Goal: Information Seeking & Learning: Learn about a topic

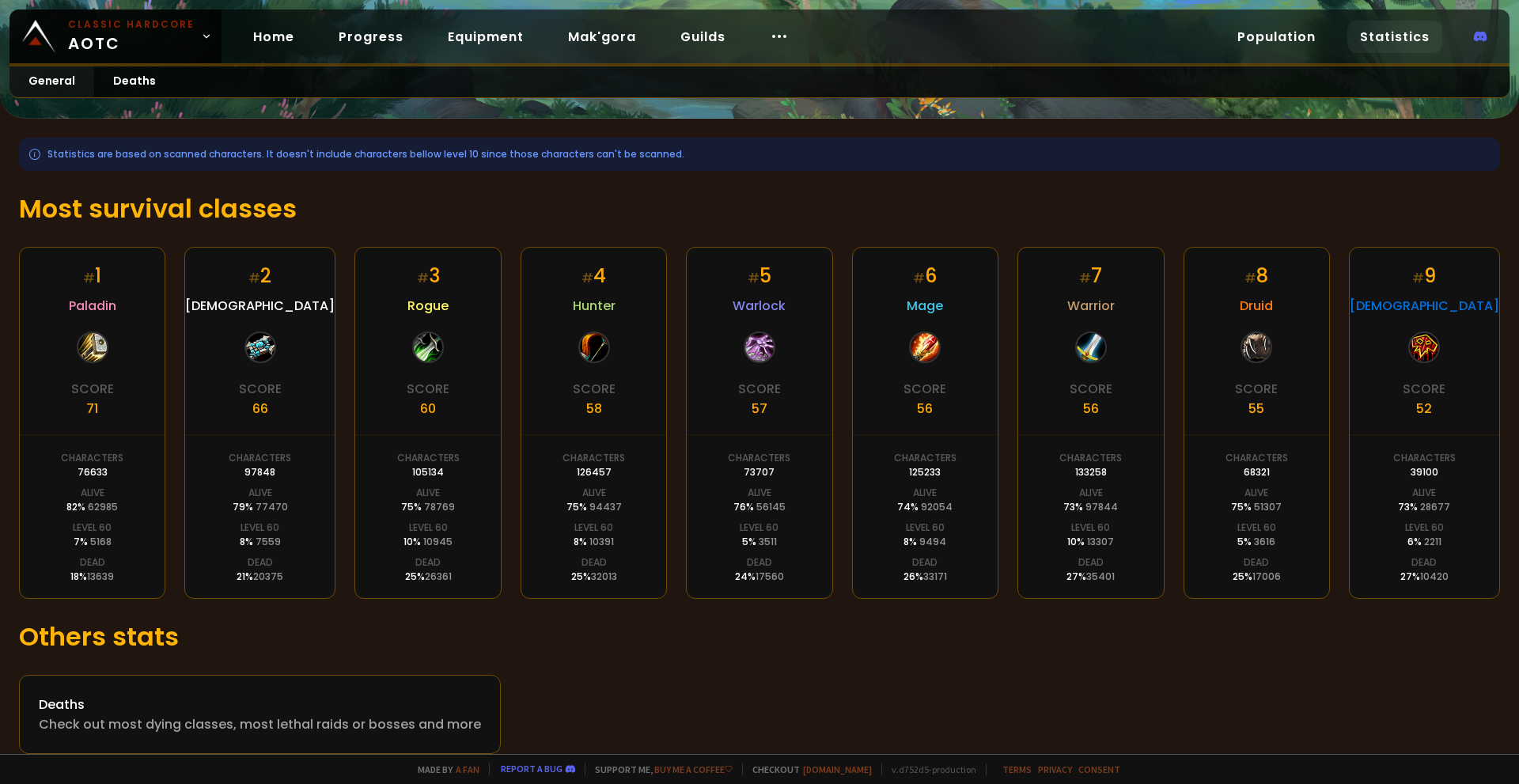
scroll to position [177, 0]
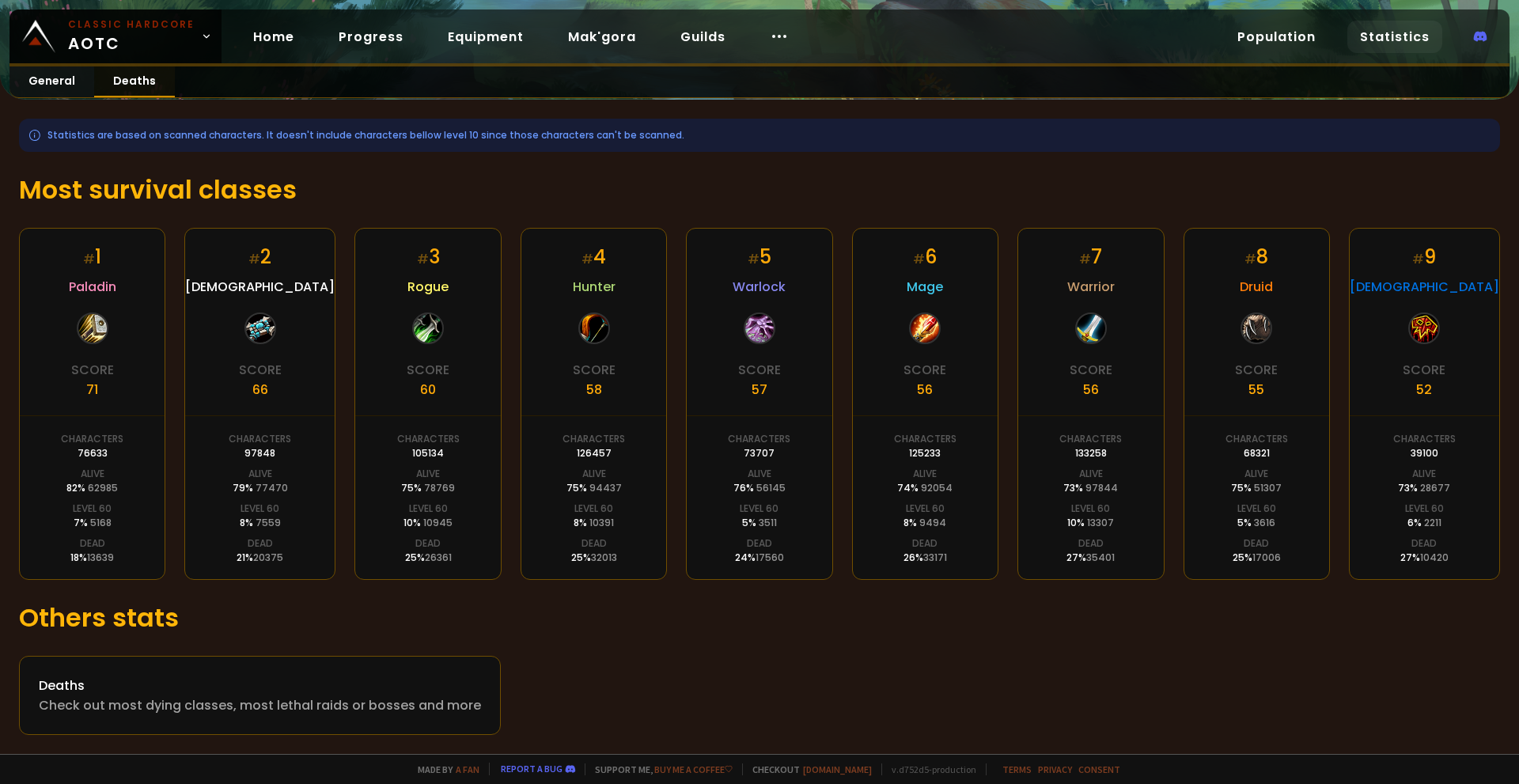
click at [120, 90] on link "Deaths" at bounding box center [134, 81] width 80 height 31
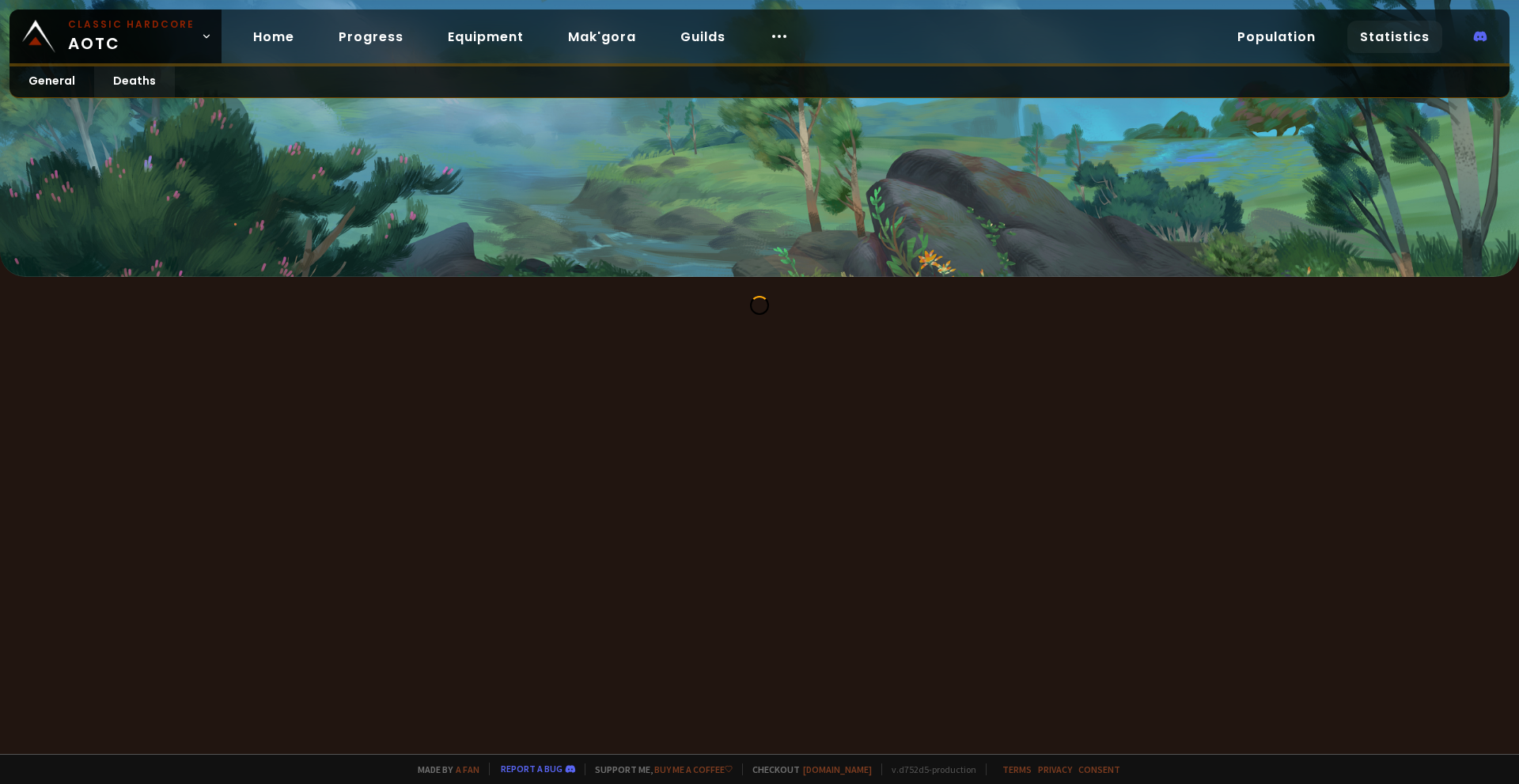
click at [338, 130] on div at bounding box center [760, 138] width 1519 height 277
click at [61, 88] on link "General" at bounding box center [51, 81] width 85 height 31
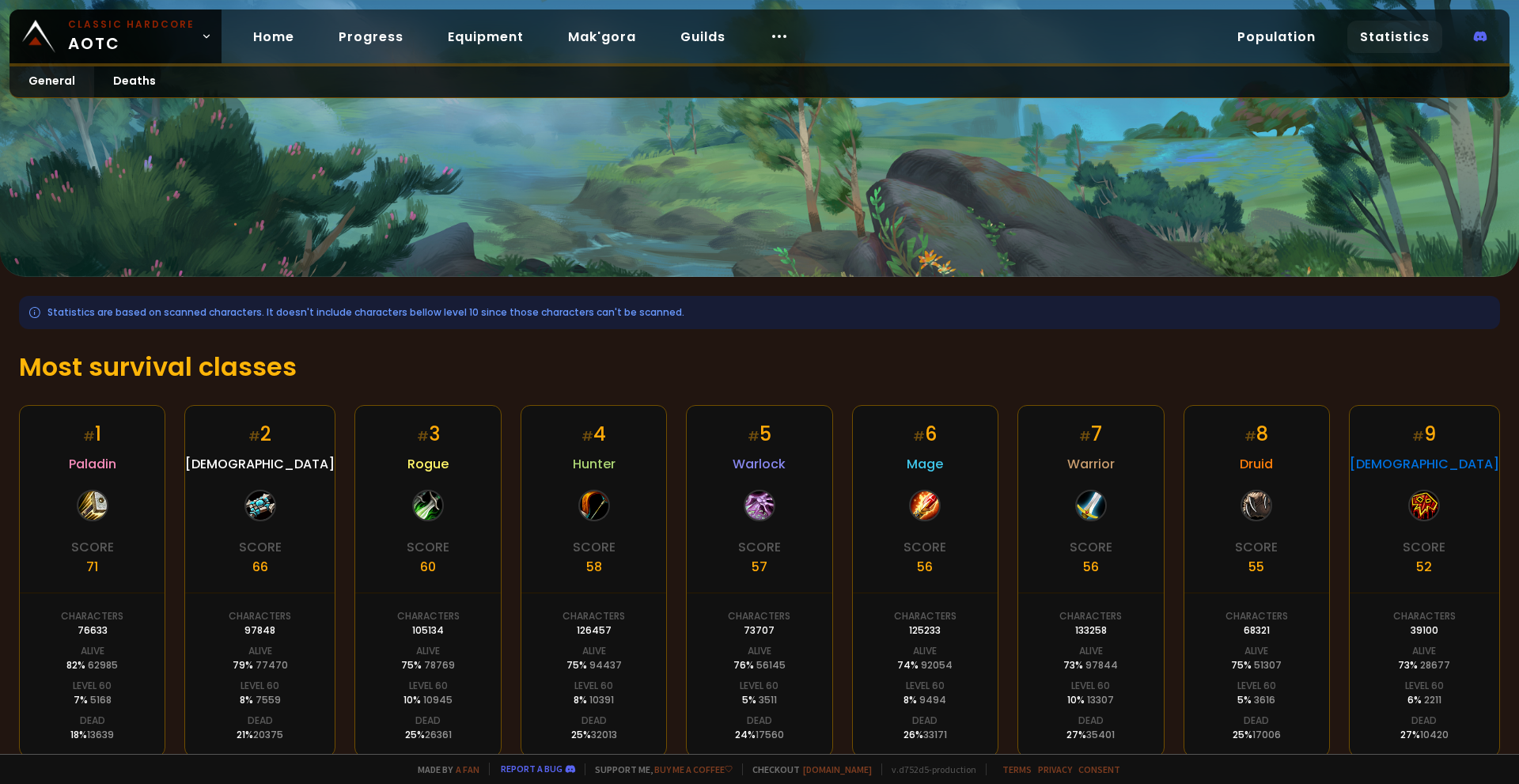
scroll to position [79, 0]
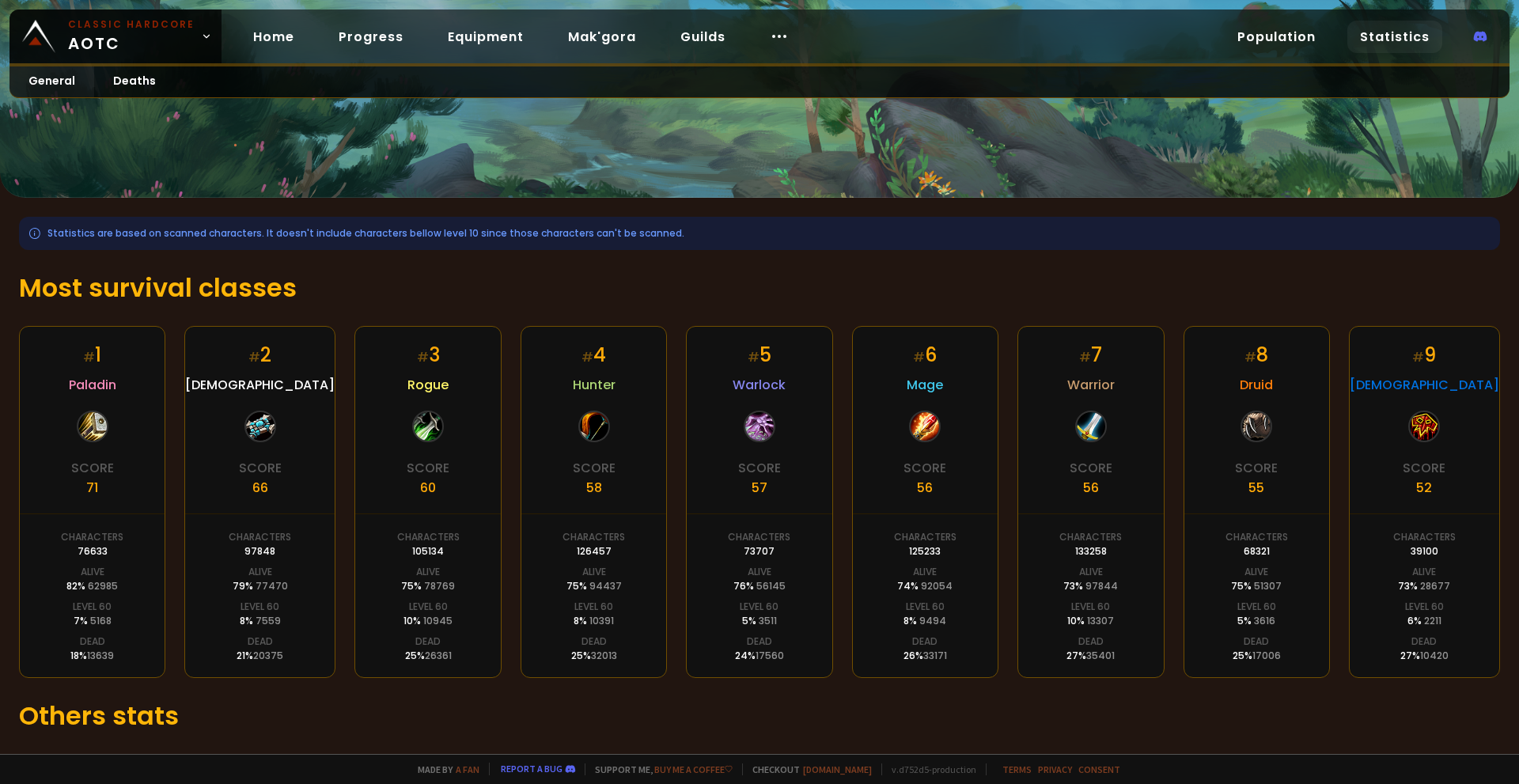
drag, startPoint x: 303, startPoint y: 662, endPoint x: 297, endPoint y: 681, distance: 19.9
click at [297, 681] on div "Statistics are based on scanned characters. It doesn't include characters bello…" at bounding box center [760, 525] width 1519 height 654
drag, startPoint x: 306, startPoint y: 682, endPoint x: 315, endPoint y: 680, distance: 9.2
click at [309, 682] on div "Statistics are based on scanned characters. It doesn't include characters bello…" at bounding box center [760, 525] width 1519 height 654
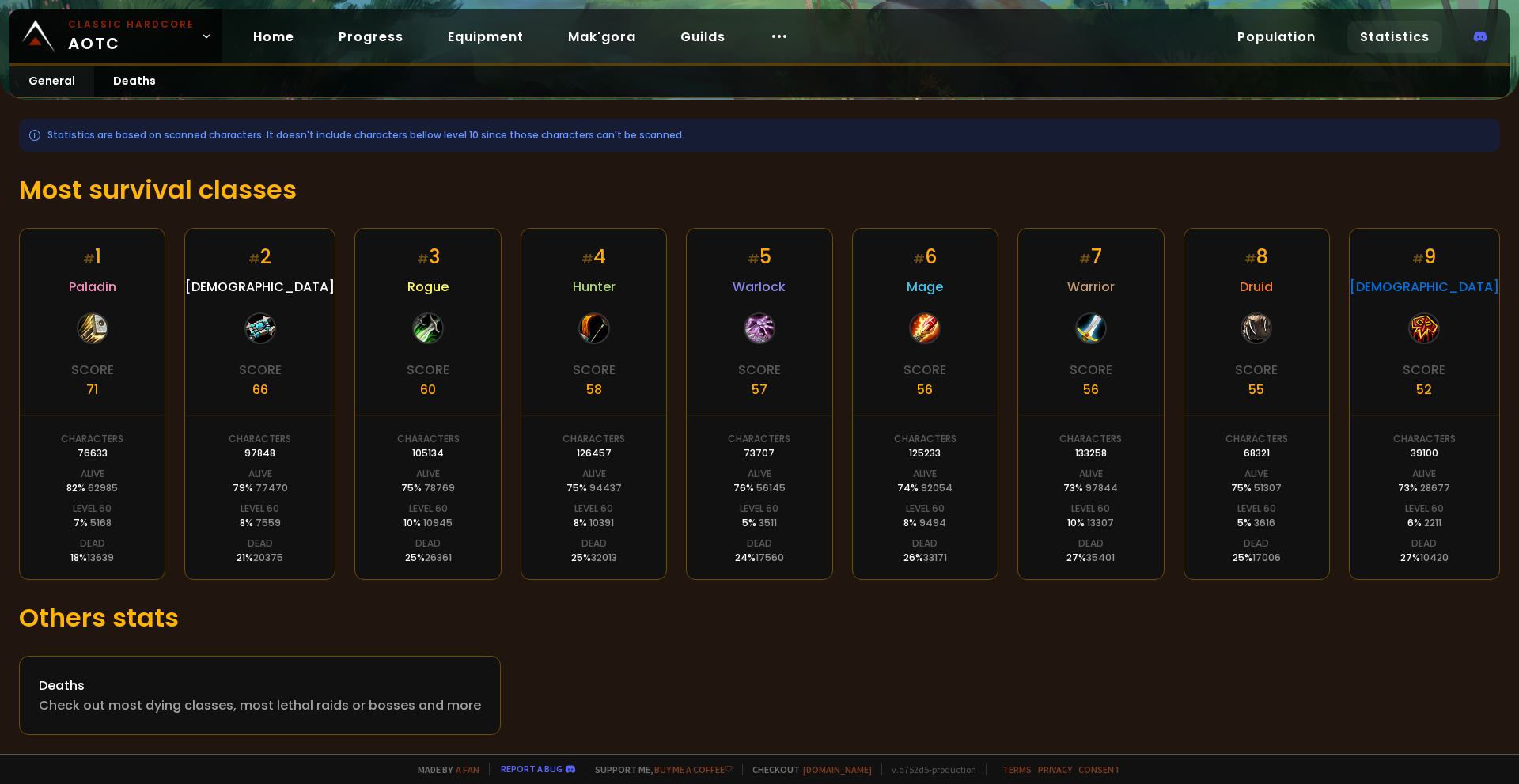
scroll to position [0, 0]
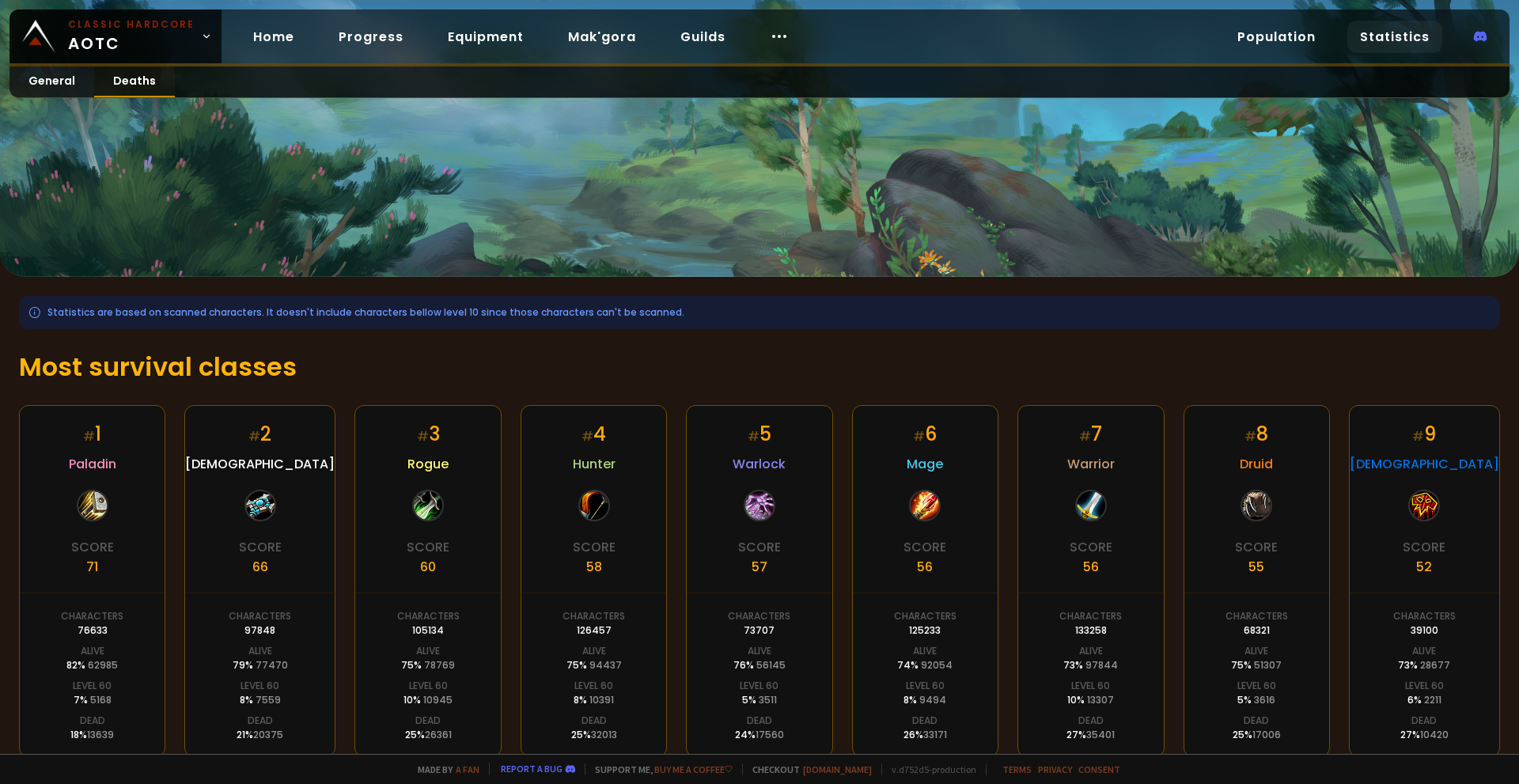
click at [134, 88] on link "Deaths" at bounding box center [134, 81] width 80 height 31
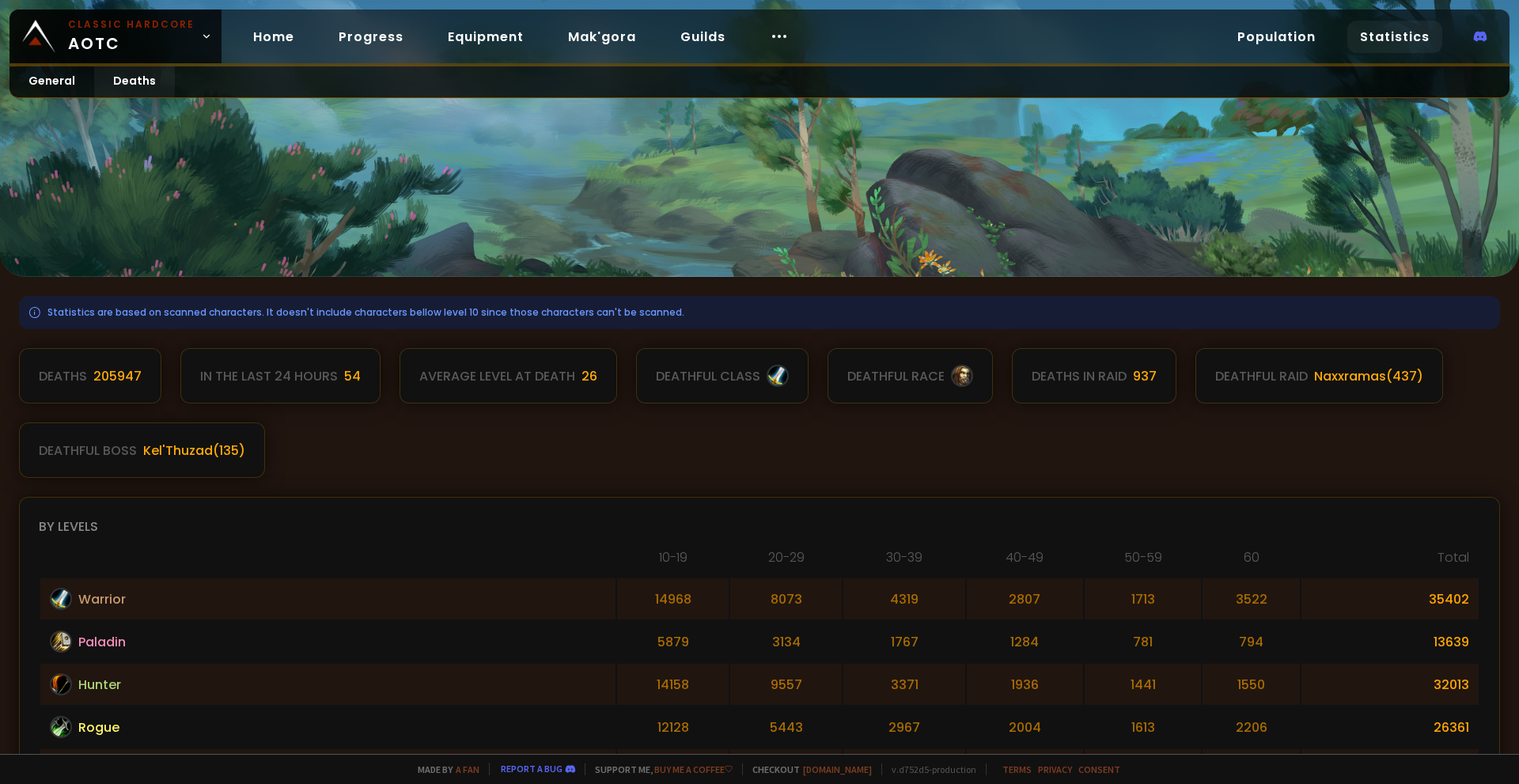
scroll to position [158, 0]
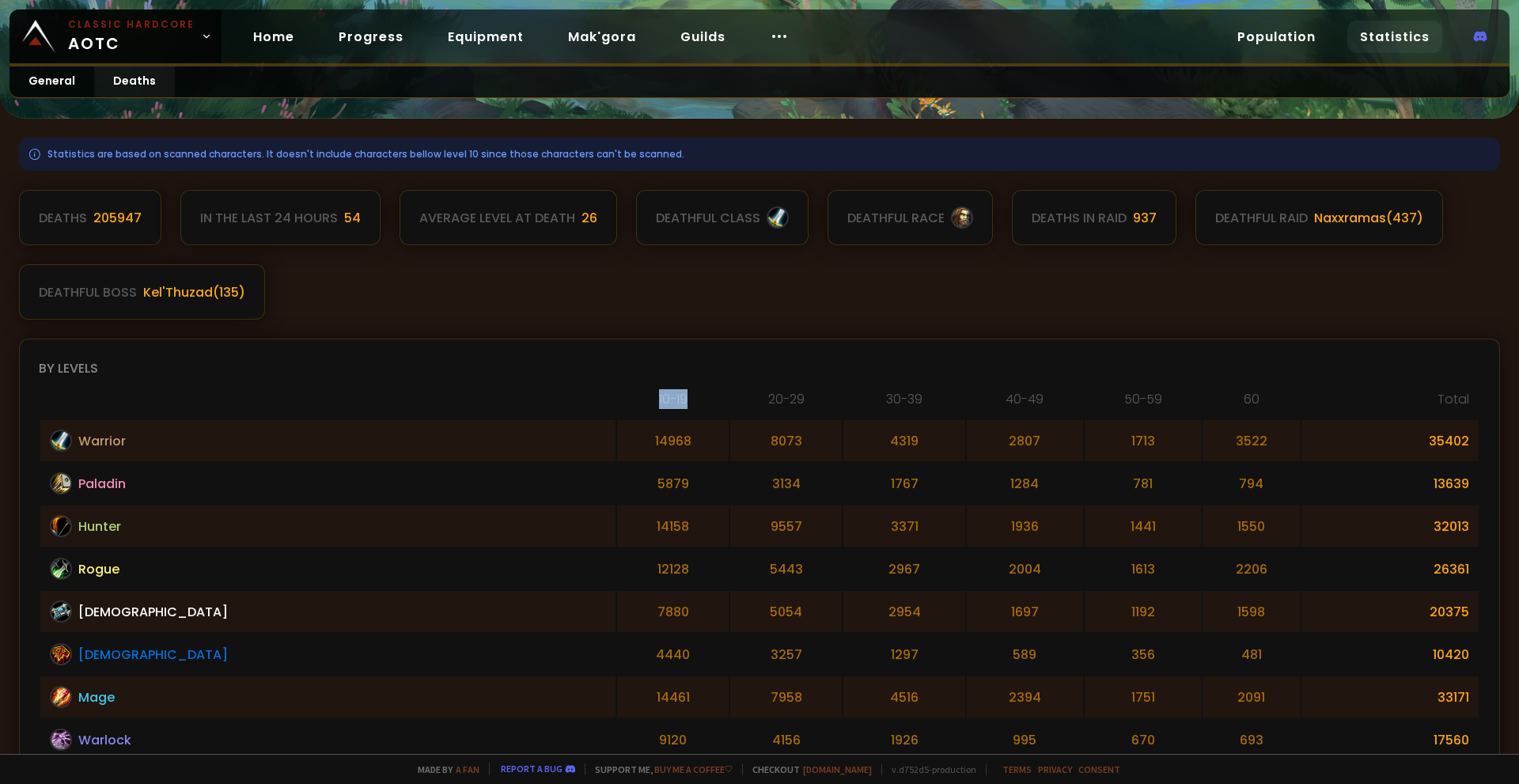
drag, startPoint x: 448, startPoint y: 394, endPoint x: 512, endPoint y: 401, distance: 64.4
click at [617, 401] on th "10-19" at bounding box center [672, 404] width 112 height 29
click at [617, 400] on th "10-19" at bounding box center [672, 404] width 112 height 29
drag, startPoint x: 1398, startPoint y: 562, endPoint x: 420, endPoint y: 562, distance: 978.0
click at [420, 562] on tr "Rogue 12128 5443 2967 2004 1613 2206 26361" at bounding box center [760, 569] width 1439 height 41
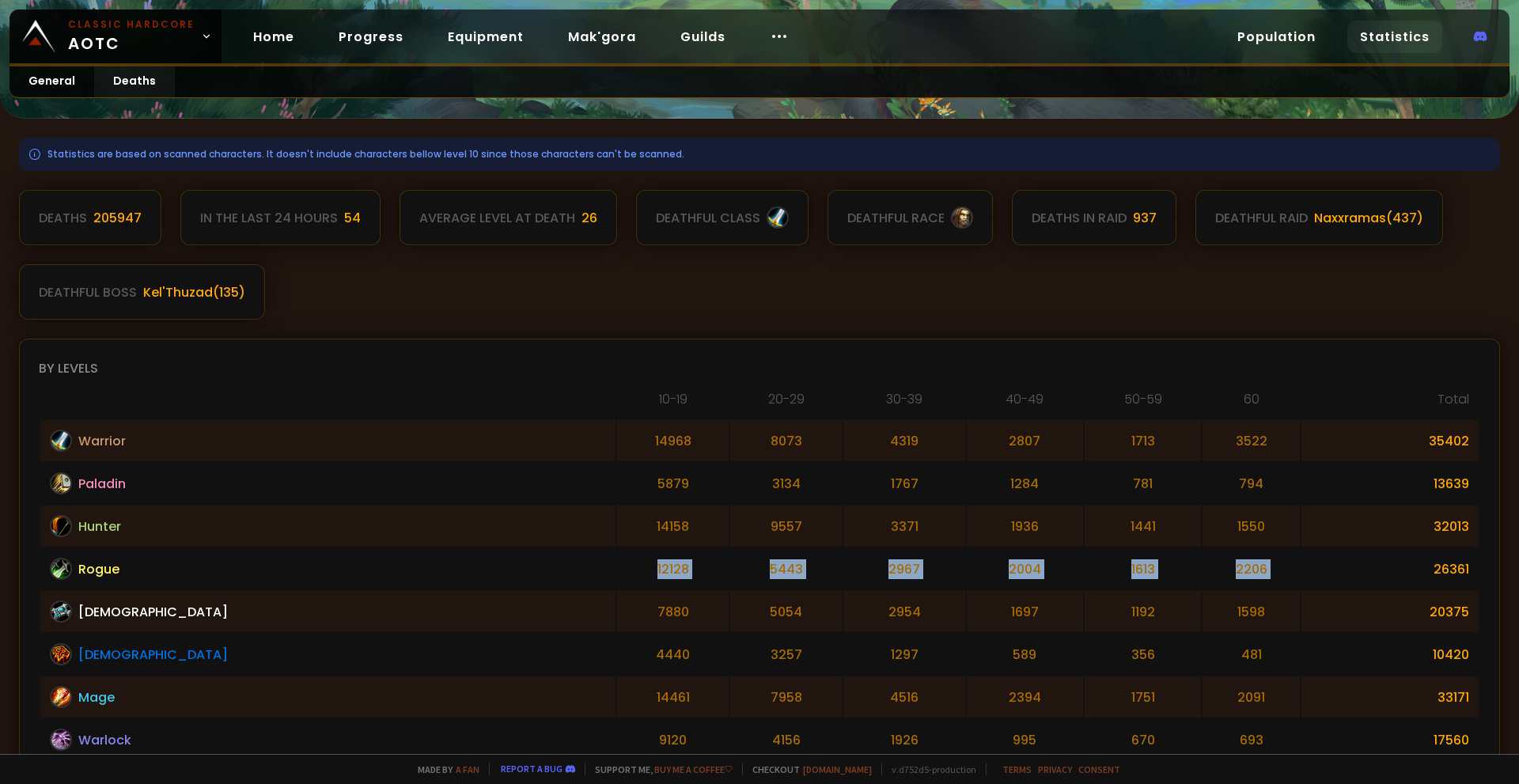
click at [617, 562] on td "12128" at bounding box center [672, 569] width 112 height 41
drag, startPoint x: 766, startPoint y: 577, endPoint x: 1069, endPoint y: 562, distance: 303.4
click at [1069, 562] on tr "Rogue 12128 5443 2967 2004 1613 2206 26361" at bounding box center [760, 569] width 1439 height 41
click at [1085, 570] on td "1613" at bounding box center [1143, 569] width 116 height 41
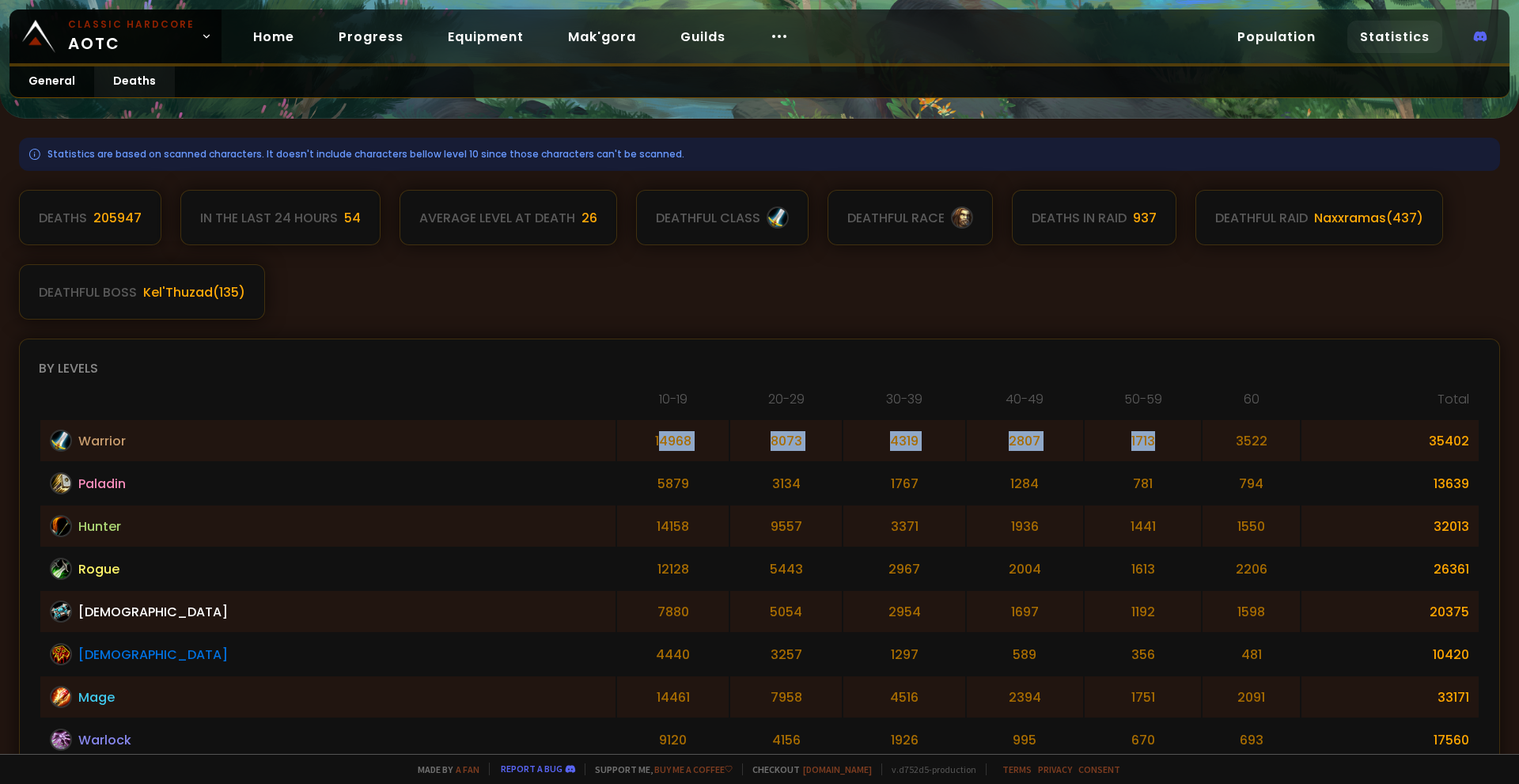
drag, startPoint x: 1075, startPoint y: 442, endPoint x: 459, endPoint y: 443, distance: 616.0
click at [459, 443] on tr "Warrior 14968 8073 4319 2807 1713 3522 35402" at bounding box center [760, 441] width 1439 height 41
click at [843, 466] on td "1767" at bounding box center [904, 483] width 121 height 41
drag, startPoint x: 1052, startPoint y: 487, endPoint x: 495, endPoint y: 482, distance: 557.0
click at [495, 482] on tr "Paladin 5879 3134 1767 1284 781 794 13639" at bounding box center [760, 483] width 1439 height 41
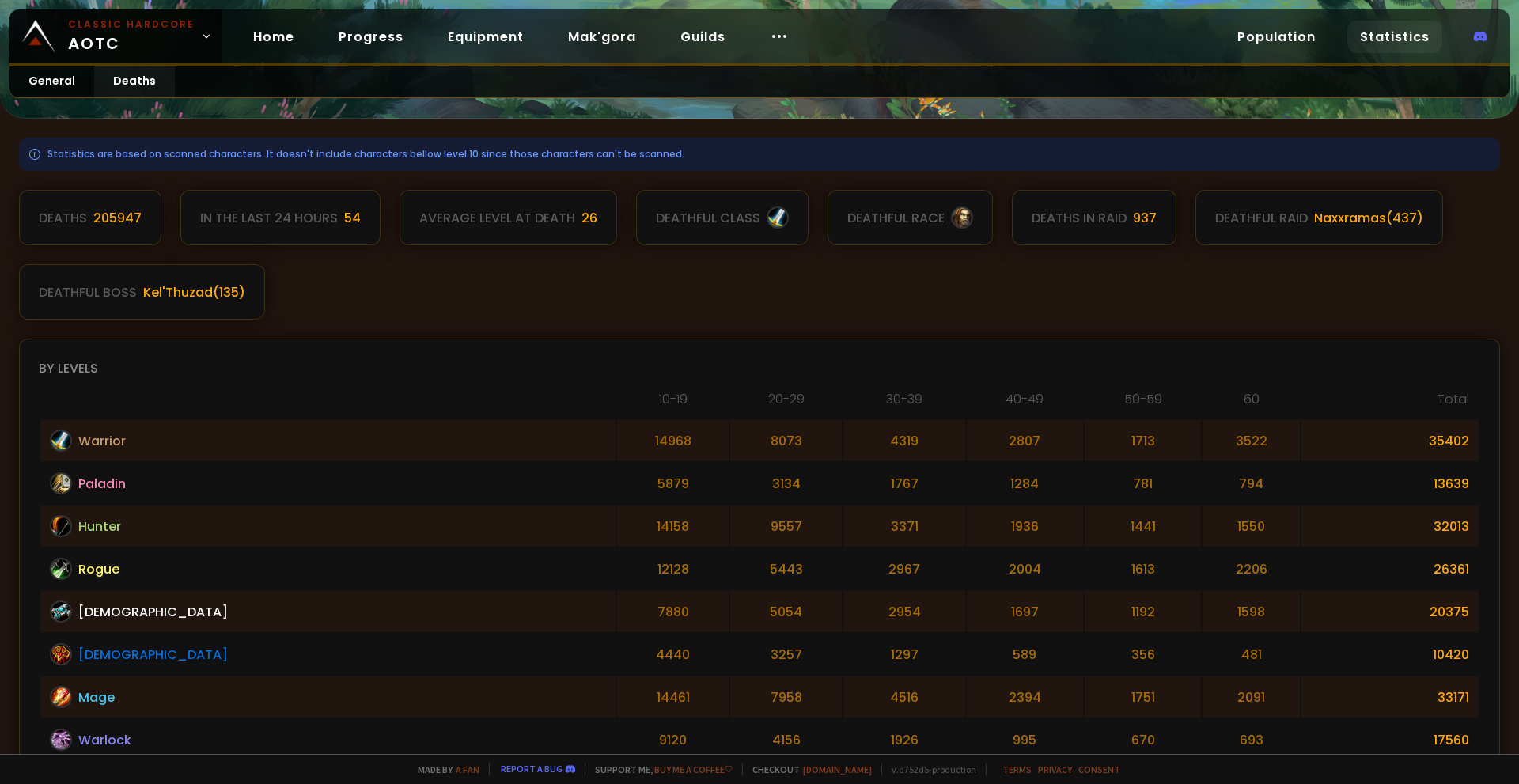
click at [1085, 513] on td "1441" at bounding box center [1143, 526] width 116 height 41
drag, startPoint x: 920, startPoint y: 520, endPoint x: 439, endPoint y: 527, distance: 481.1
click at [439, 527] on tr "Hunter 14158 9557 3371 1936 1441 1550 32013" at bounding box center [760, 526] width 1439 height 41
click at [843, 557] on td "2967" at bounding box center [904, 569] width 121 height 41
drag, startPoint x: 567, startPoint y: 528, endPoint x: 795, endPoint y: 520, distance: 228.1
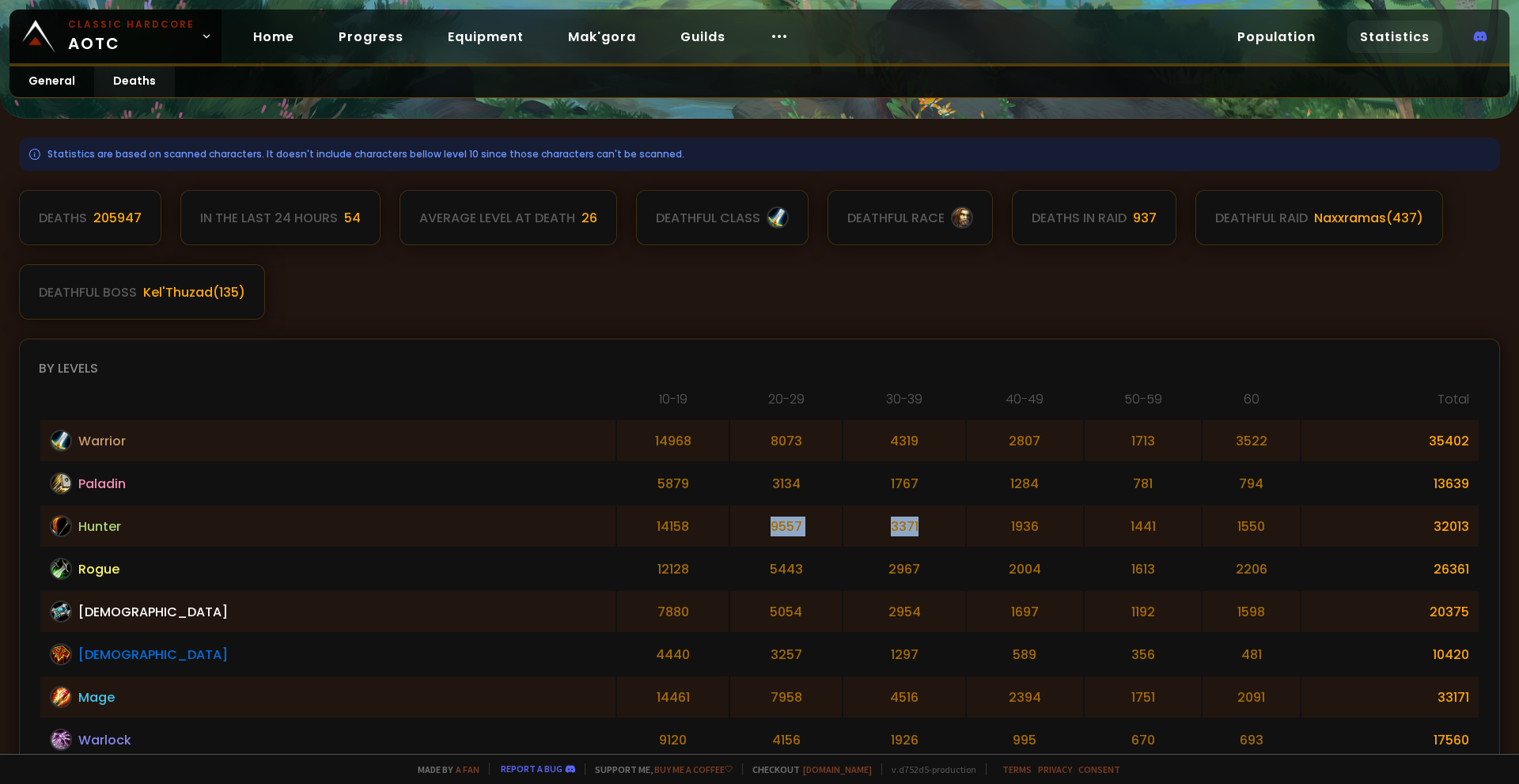
click at [795, 520] on tr "Hunter 14158 9557 3371 1936 1441 1550 32013" at bounding box center [760, 526] width 1439 height 41
click at [843, 520] on td "3371" at bounding box center [904, 526] width 121 height 41
drag, startPoint x: 693, startPoint y: 443, endPoint x: 960, endPoint y: 438, distance: 267.0
click at [959, 433] on tr "Warrior 14968 8073 4319 2807 1713 3522 35402" at bounding box center [760, 441] width 1439 height 41
click at [967, 478] on td "1284" at bounding box center [1025, 483] width 116 height 41
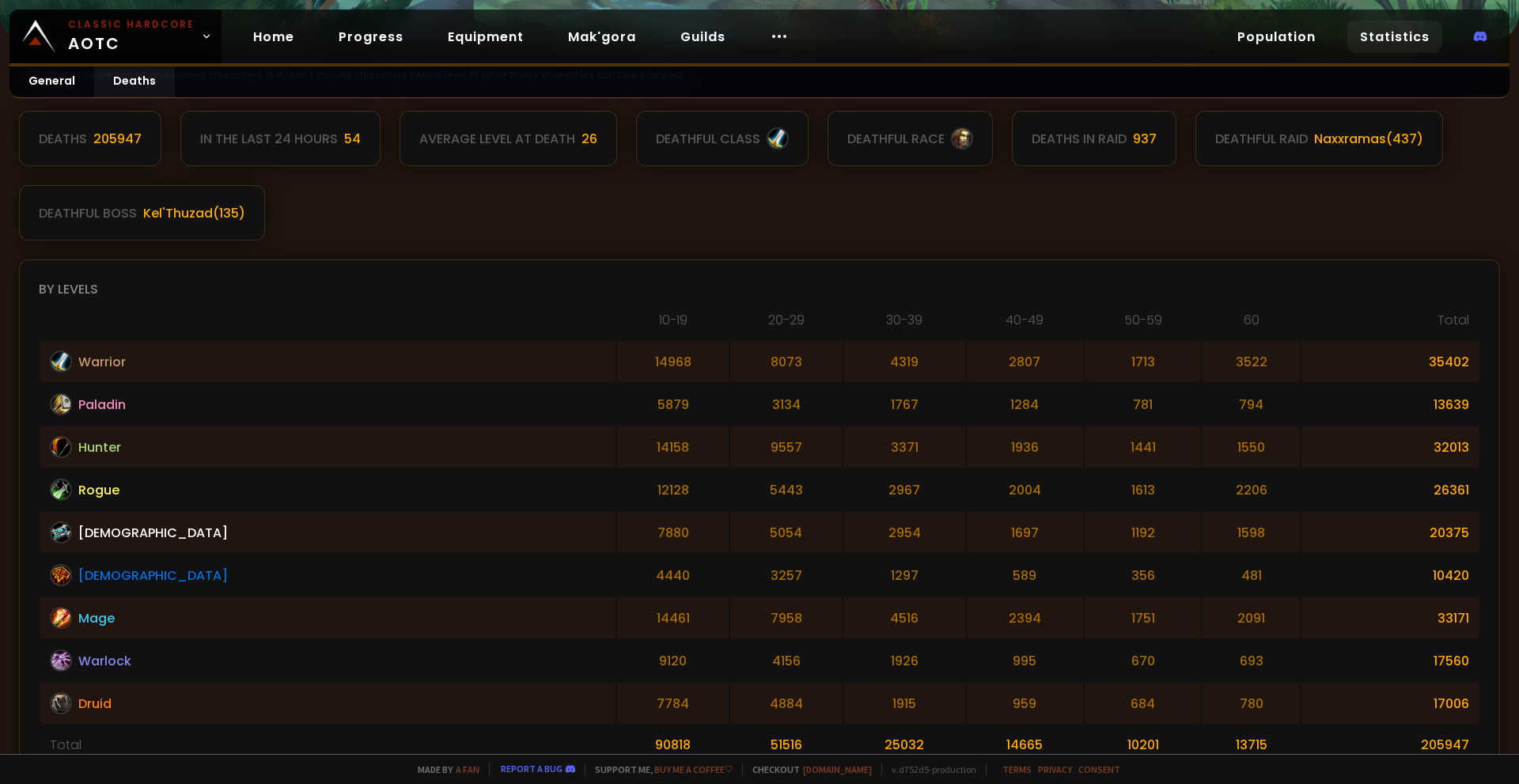
scroll to position [317, 0]
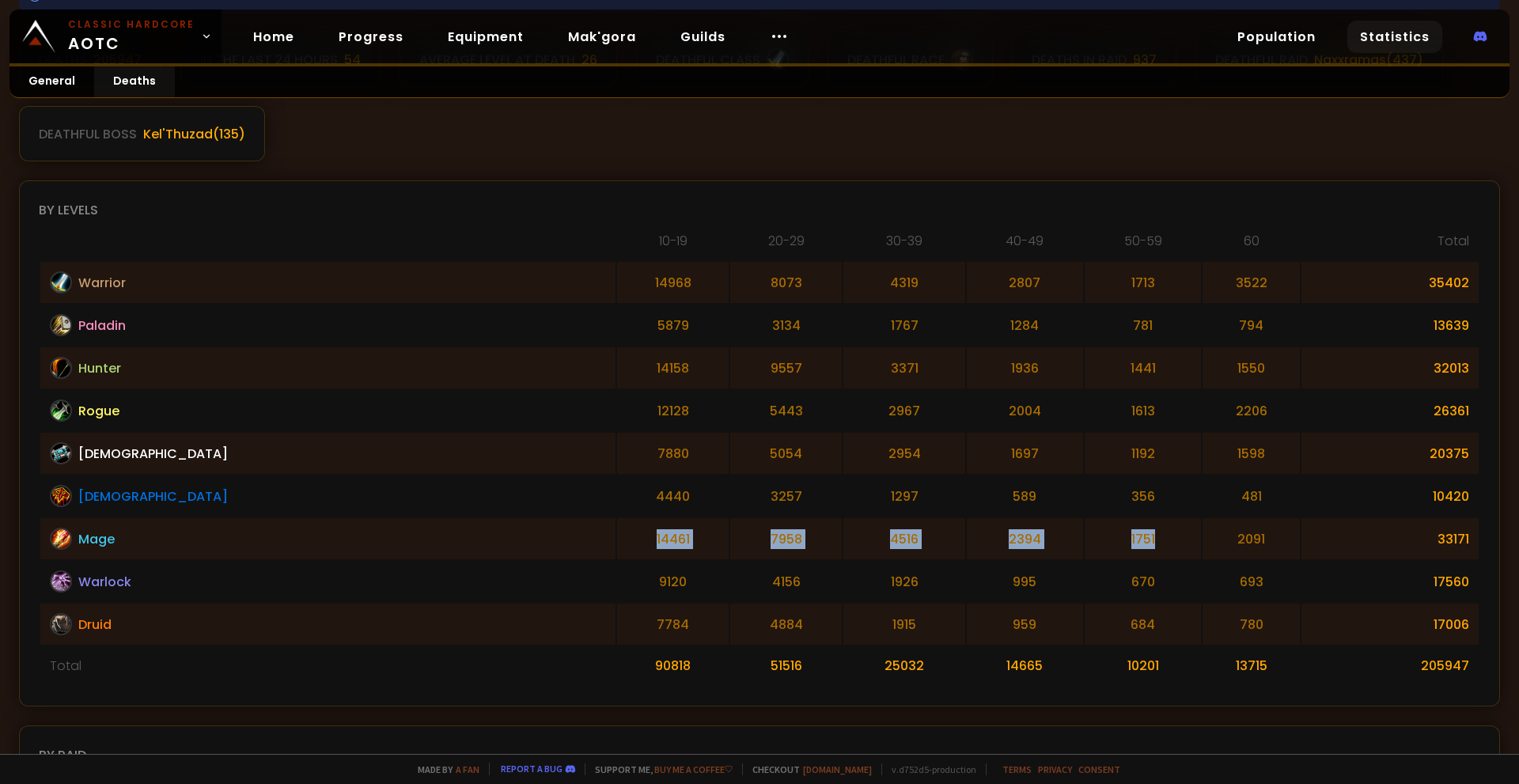
drag, startPoint x: 436, startPoint y: 542, endPoint x: 1062, endPoint y: 532, distance: 626.1
click at [1085, 531] on tr "Mage 14461 7958 4516 2394 1751 2091 33171" at bounding box center [760, 539] width 1439 height 41
click at [843, 546] on td "4516" at bounding box center [904, 539] width 121 height 41
drag, startPoint x: 444, startPoint y: 545, endPoint x: 982, endPoint y: 533, distance: 538.1
click at [982, 533] on tr "Mage 14461 7958 4516 2394 1751 2091 33171" at bounding box center [760, 539] width 1439 height 41
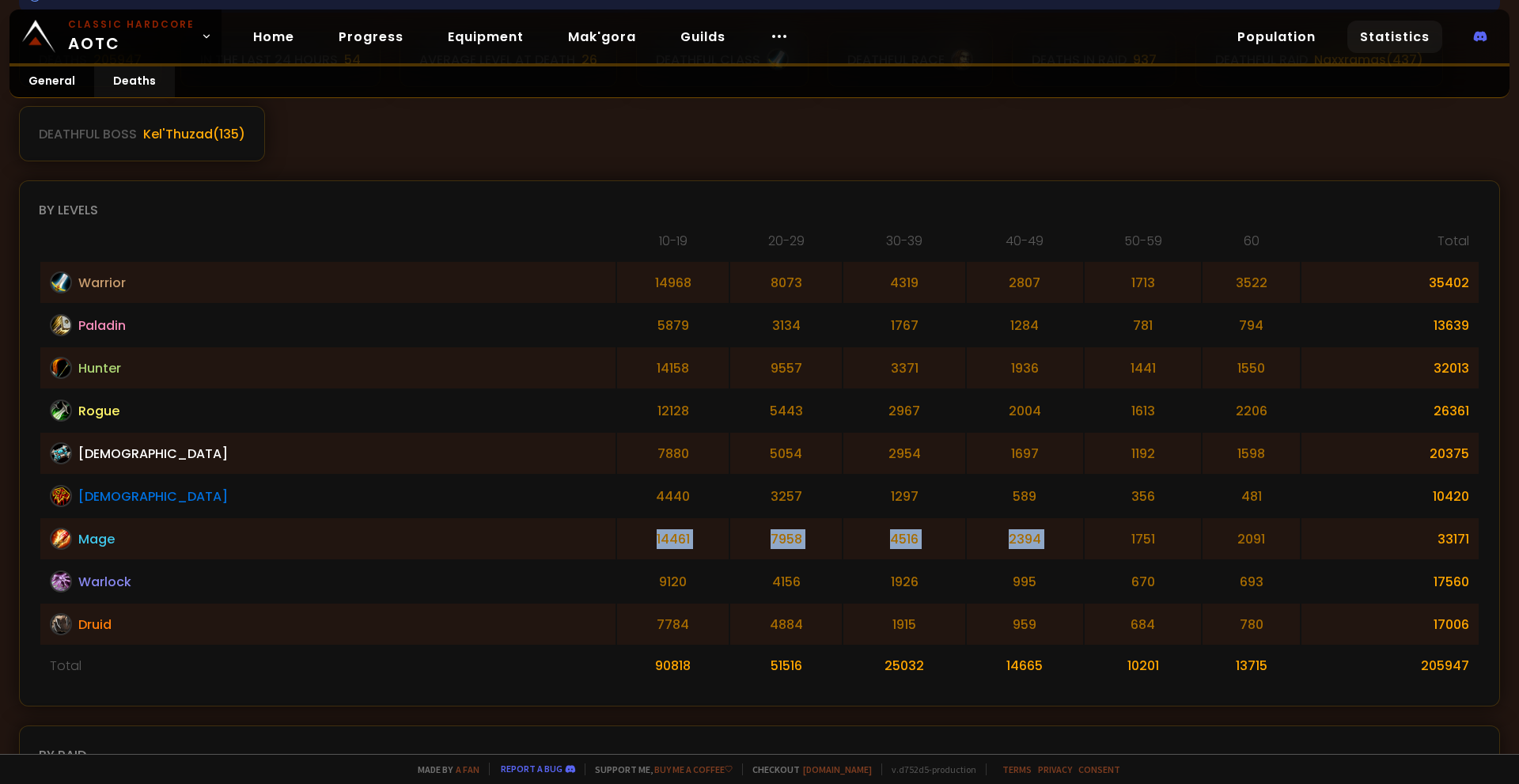
click at [1085, 533] on td "1751" at bounding box center [1143, 539] width 116 height 41
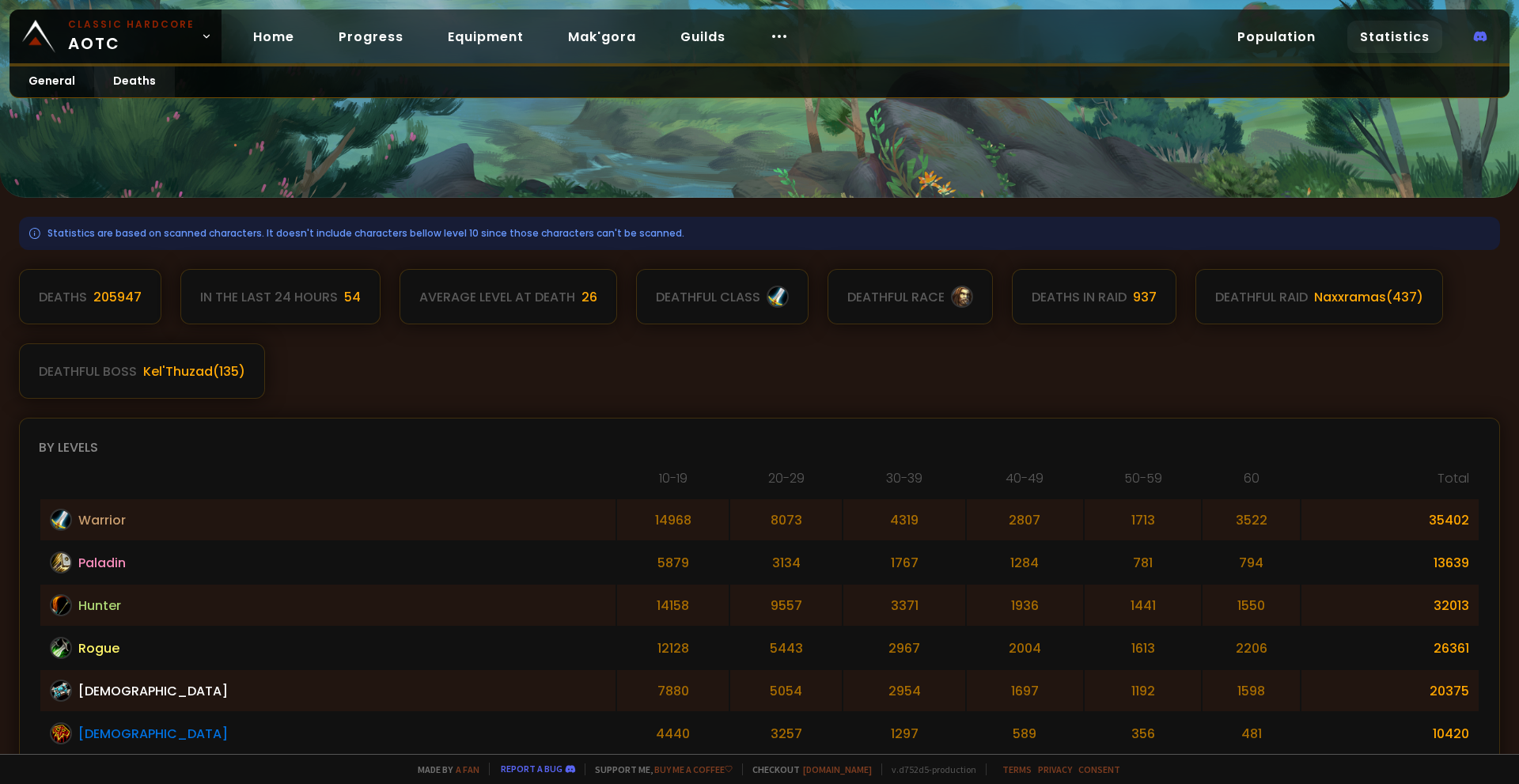
click at [322, 298] on div "In the last 24 hours" at bounding box center [269, 297] width 138 height 20
drag, startPoint x: 177, startPoint y: 236, endPoint x: 270, endPoint y: 226, distance: 93.5
click at [270, 226] on div "Statistics are based on scanned characters. It doesn't include characters bello…" at bounding box center [760, 234] width 1482 height 33
click at [298, 218] on div "Statistics are based on scanned characters. It doesn't include characters bello…" at bounding box center [760, 234] width 1482 height 33
click at [284, 45] on link "Home" at bounding box center [274, 36] width 66 height 32
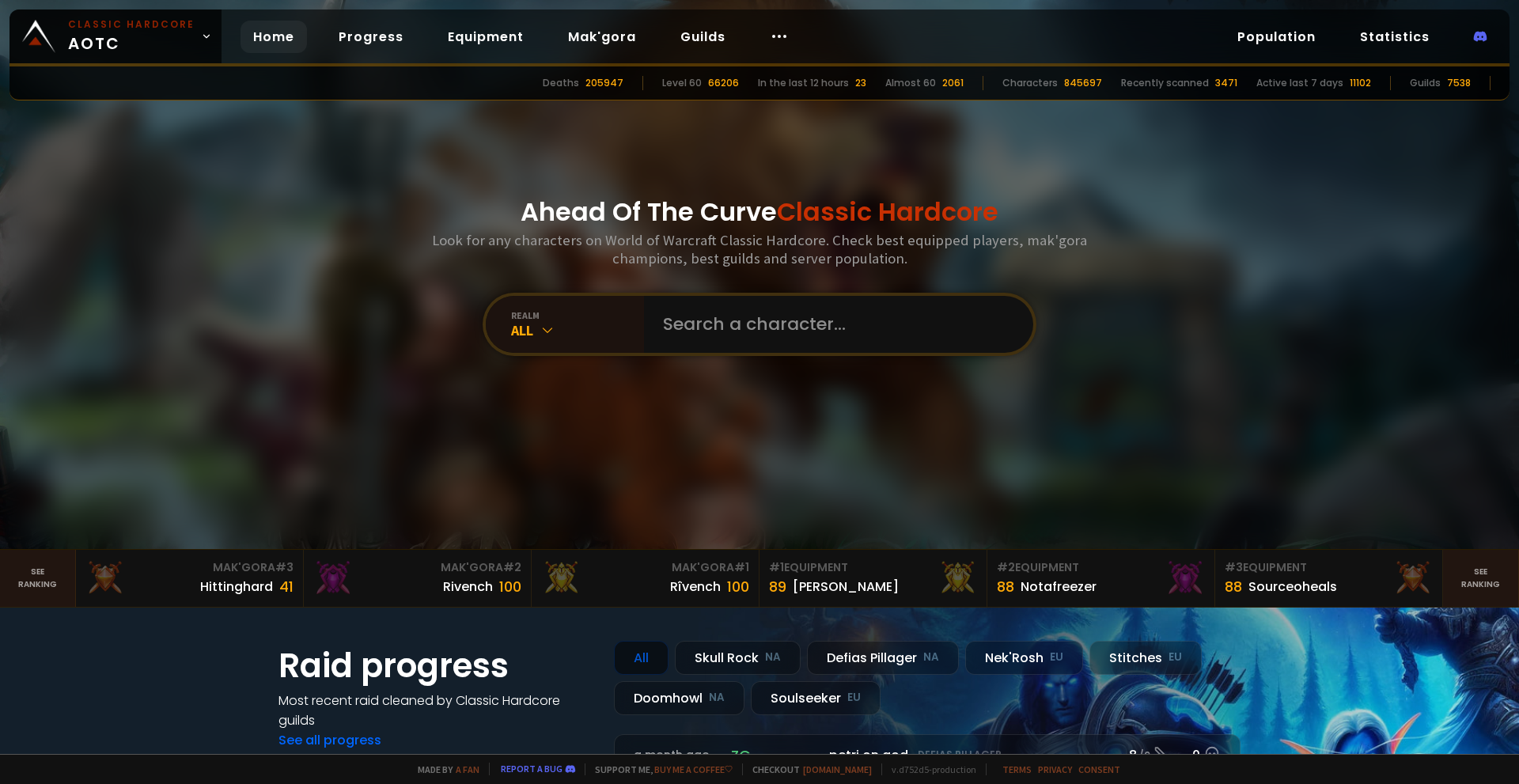
scroll to position [158, 0]
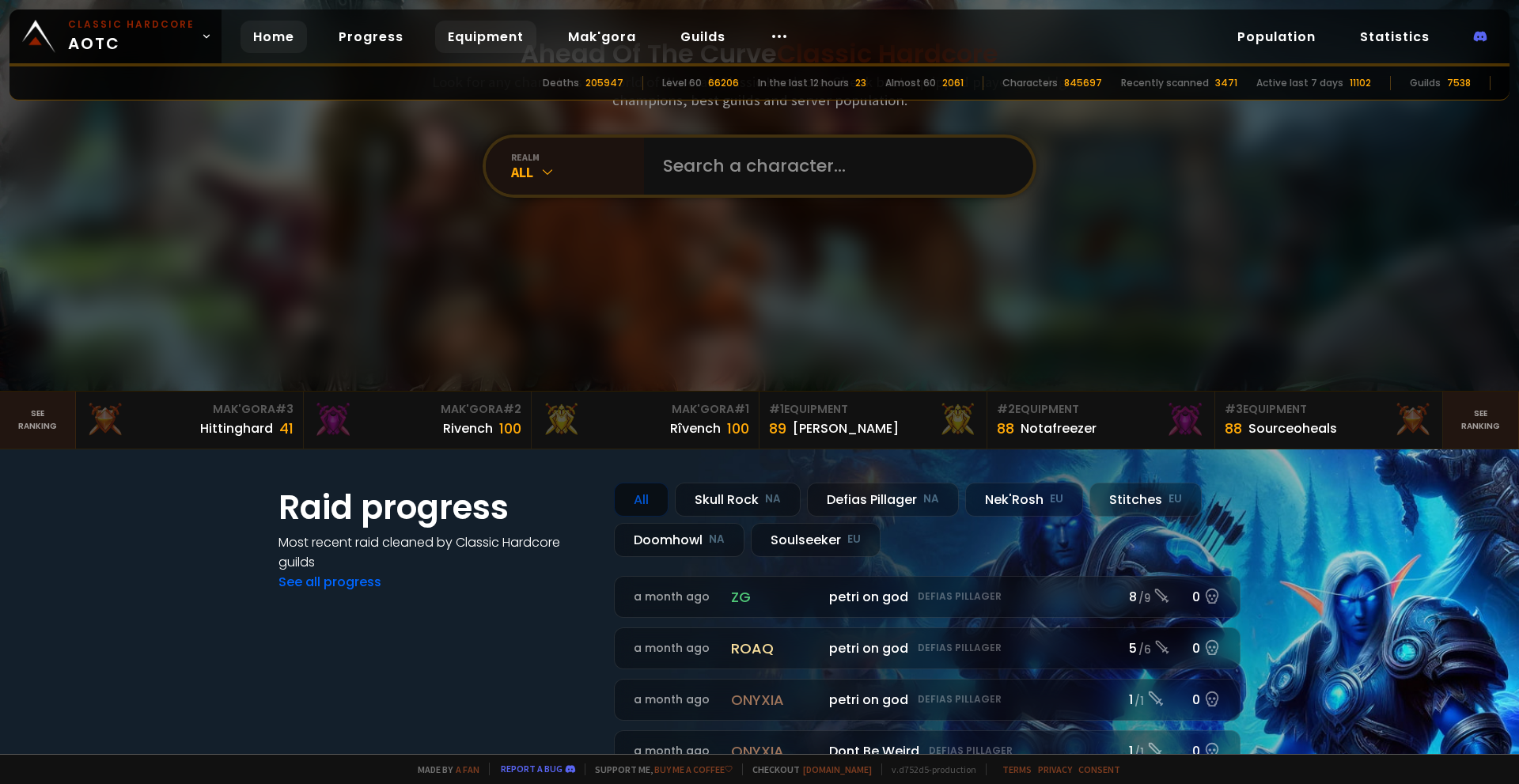
click at [482, 38] on link "Equipment" at bounding box center [486, 36] width 101 height 32
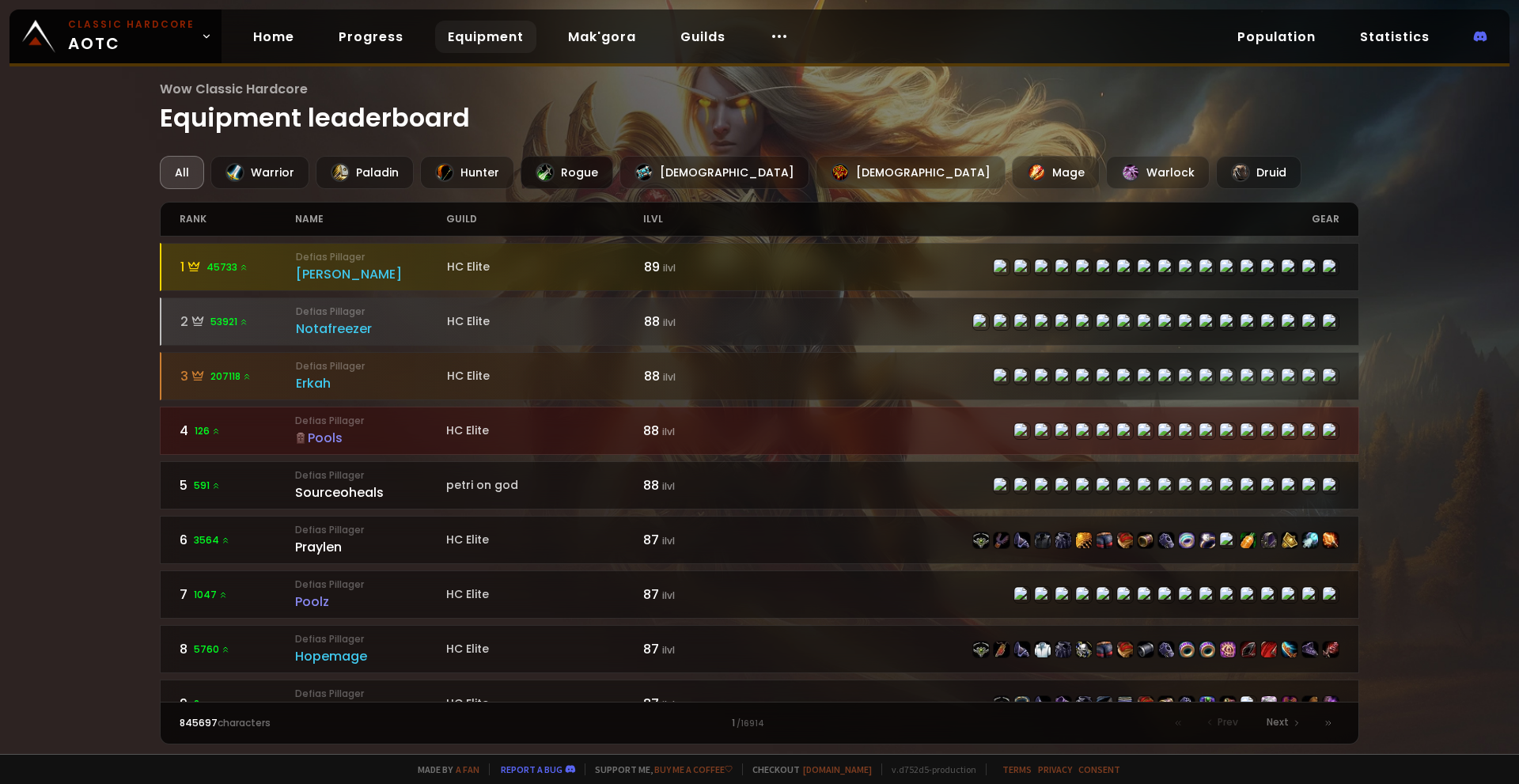
click at [586, 174] on div "Rogue" at bounding box center [567, 172] width 93 height 33
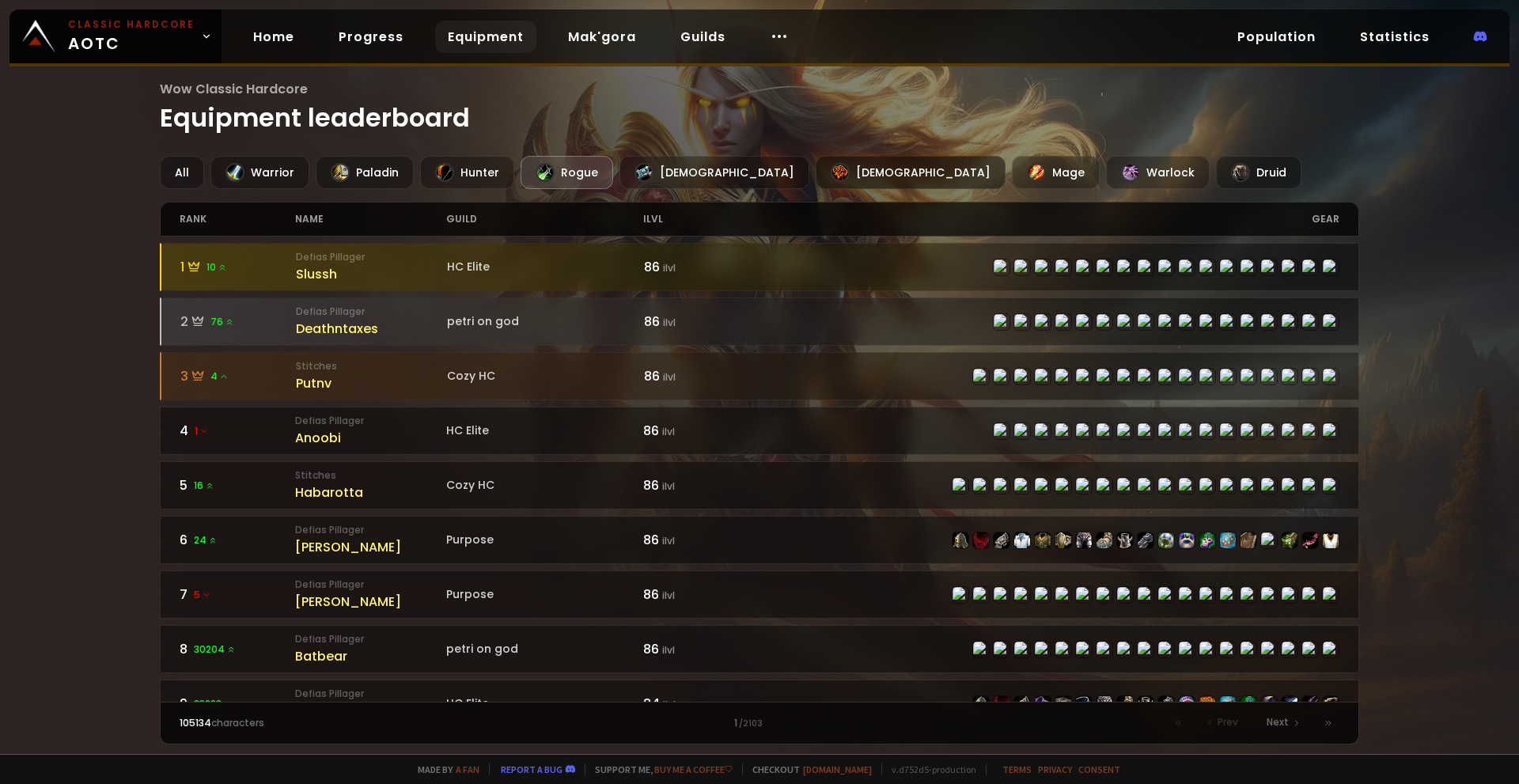
click at [816, 173] on div "[DEMOGRAPHIC_DATA]" at bounding box center [910, 172] width 190 height 33
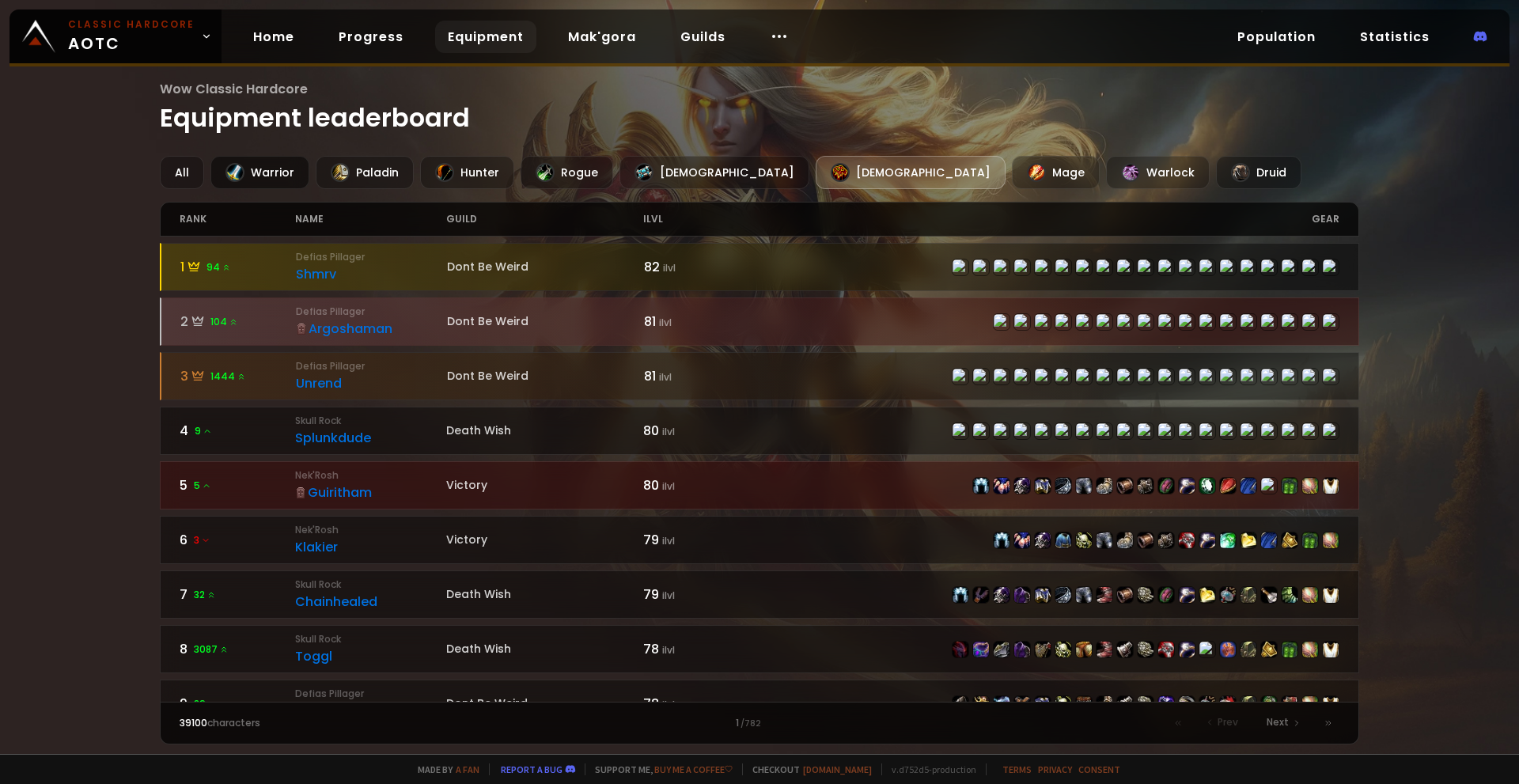
click at [256, 183] on div "Warrior" at bounding box center [260, 172] width 99 height 33
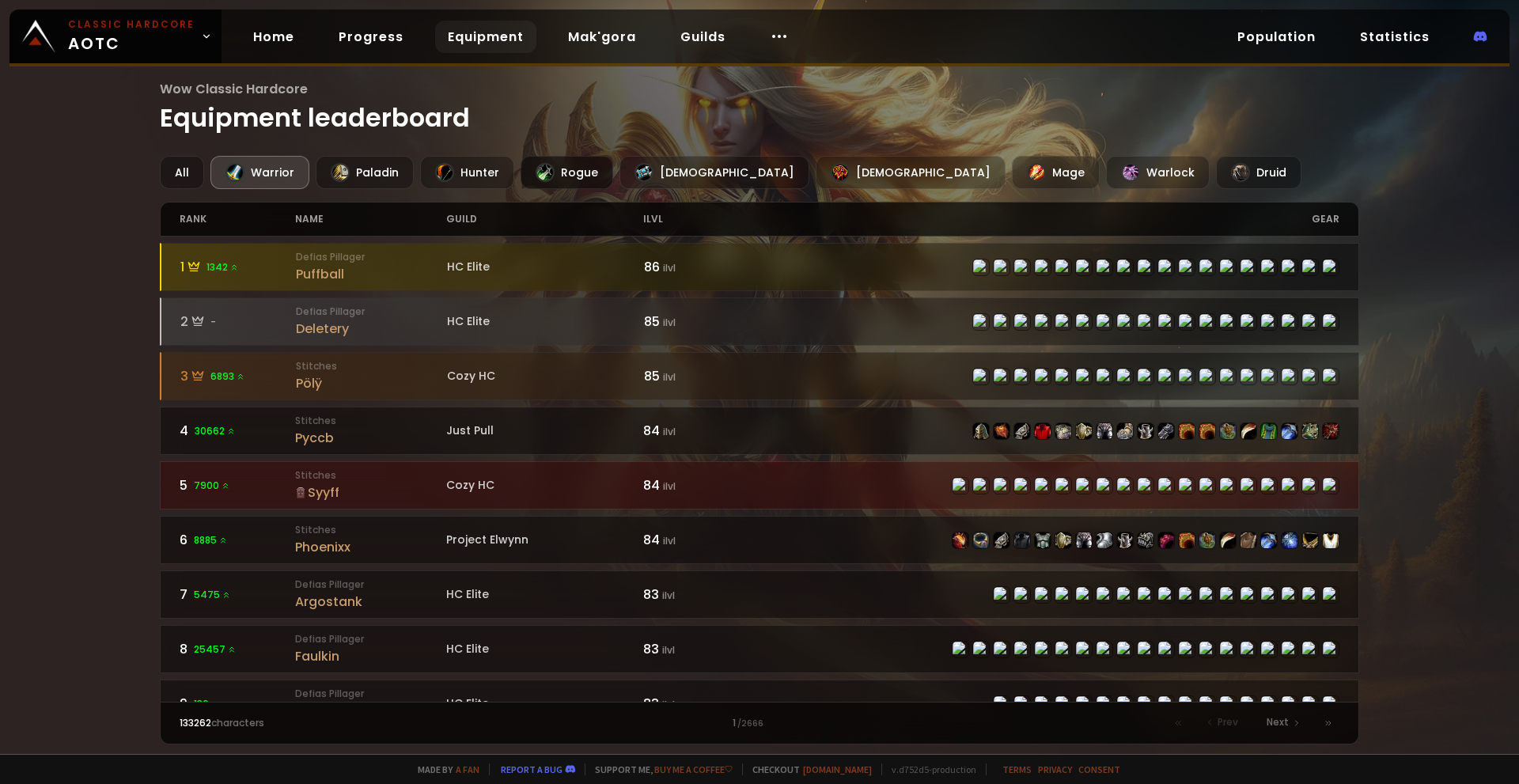
click at [546, 181] on div "Rogue" at bounding box center [567, 172] width 93 height 33
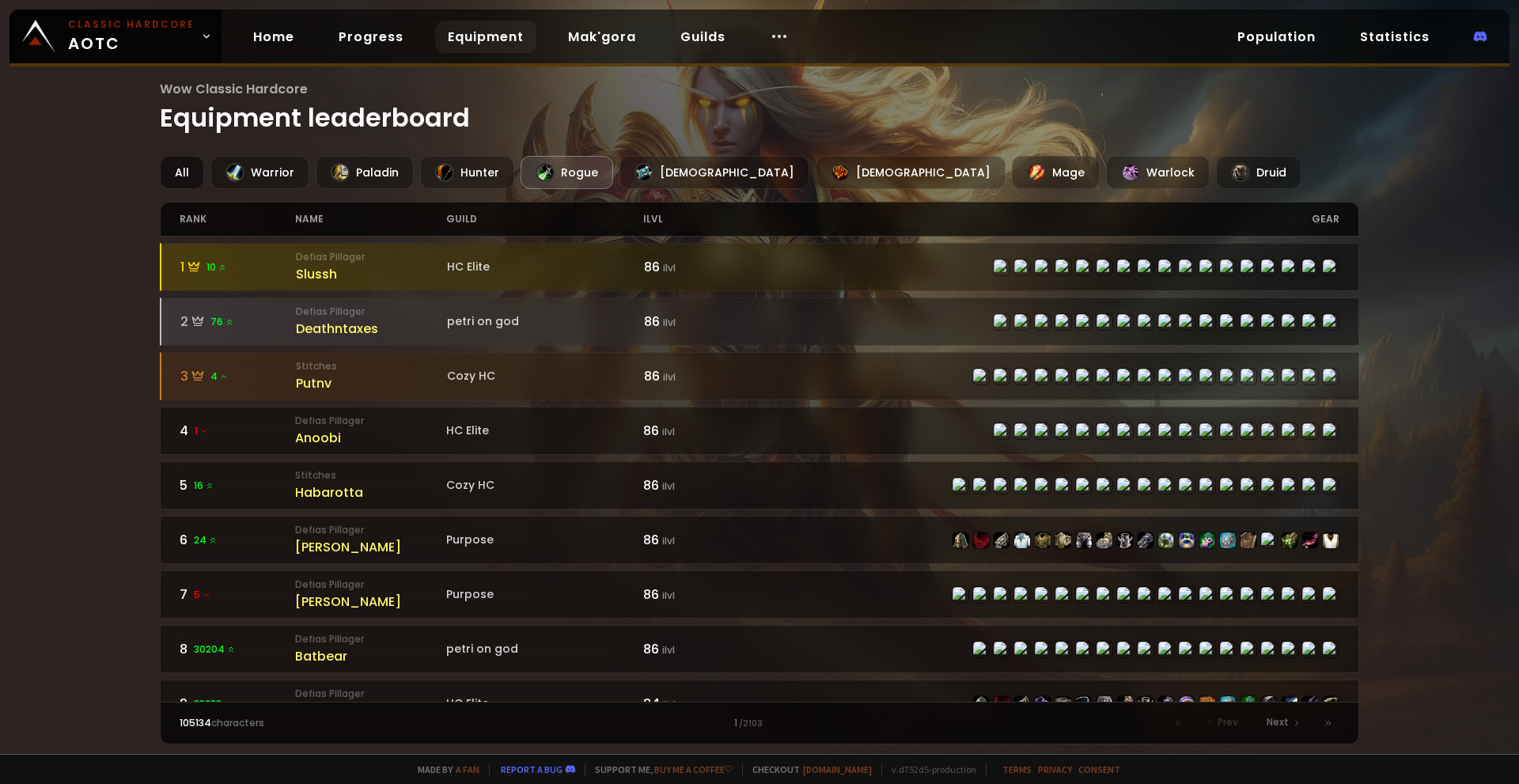
click at [199, 175] on div "All" at bounding box center [182, 172] width 44 height 33
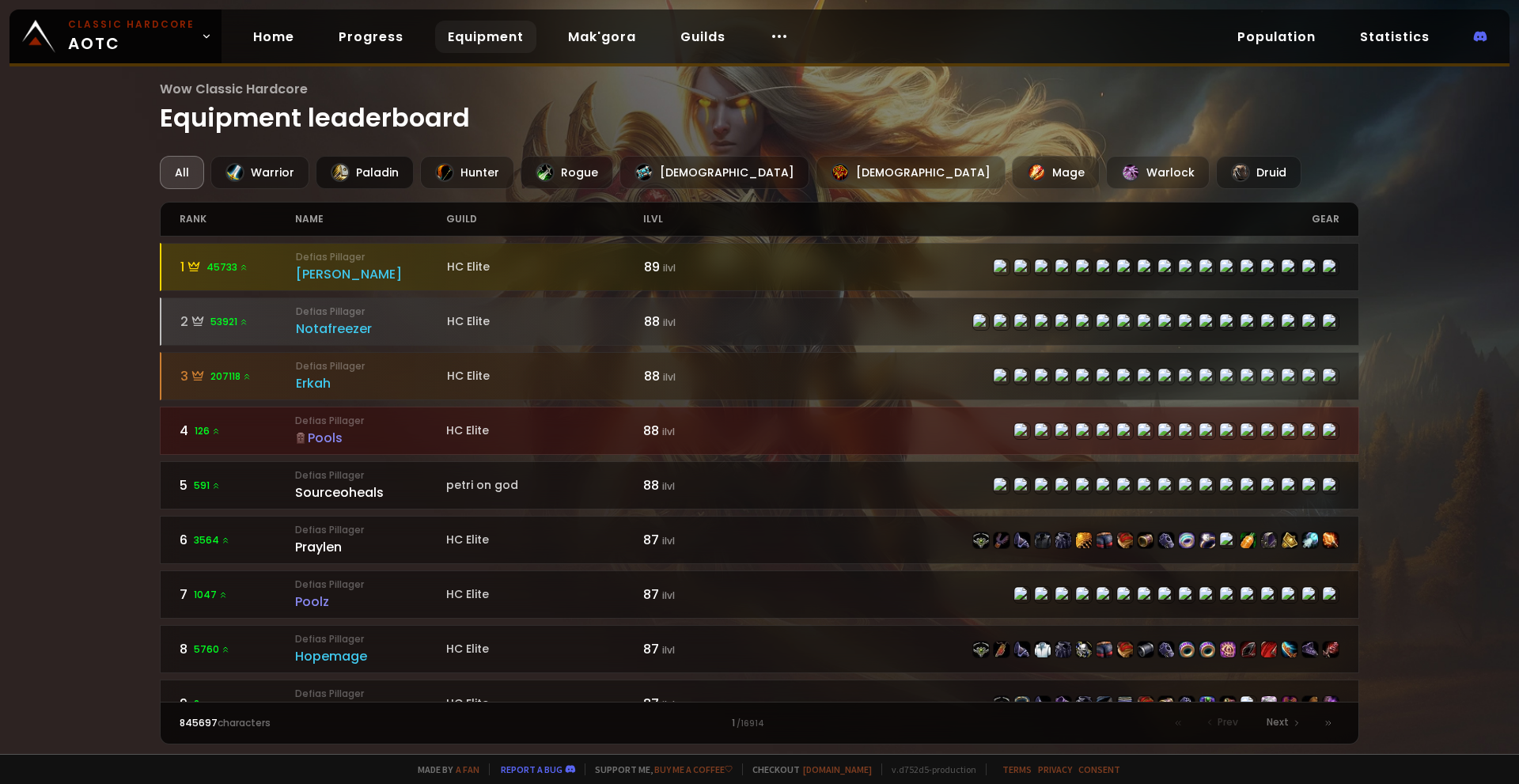
click at [353, 169] on div "Paladin" at bounding box center [365, 172] width 98 height 33
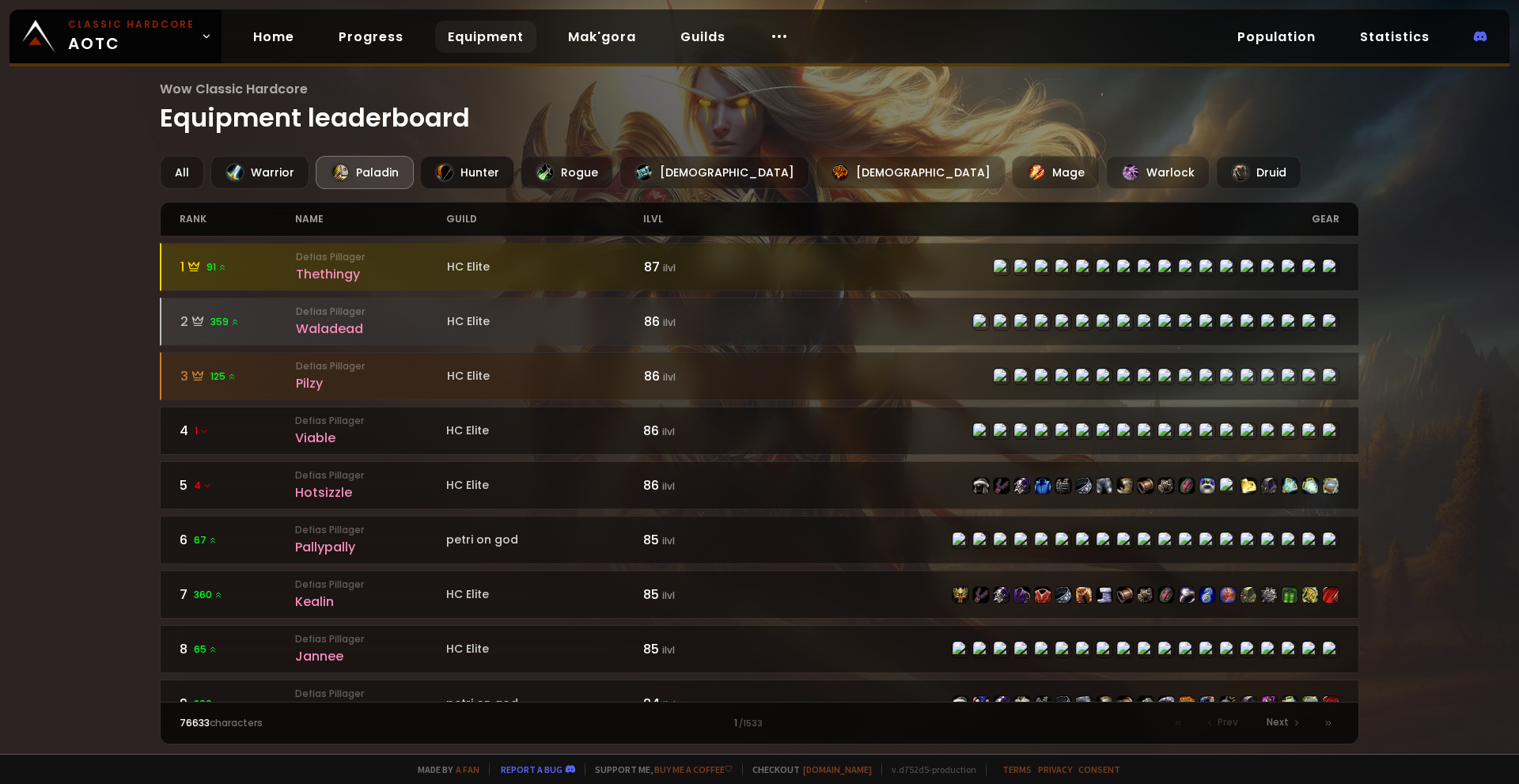
click at [469, 170] on div "Hunter" at bounding box center [468, 172] width 95 height 33
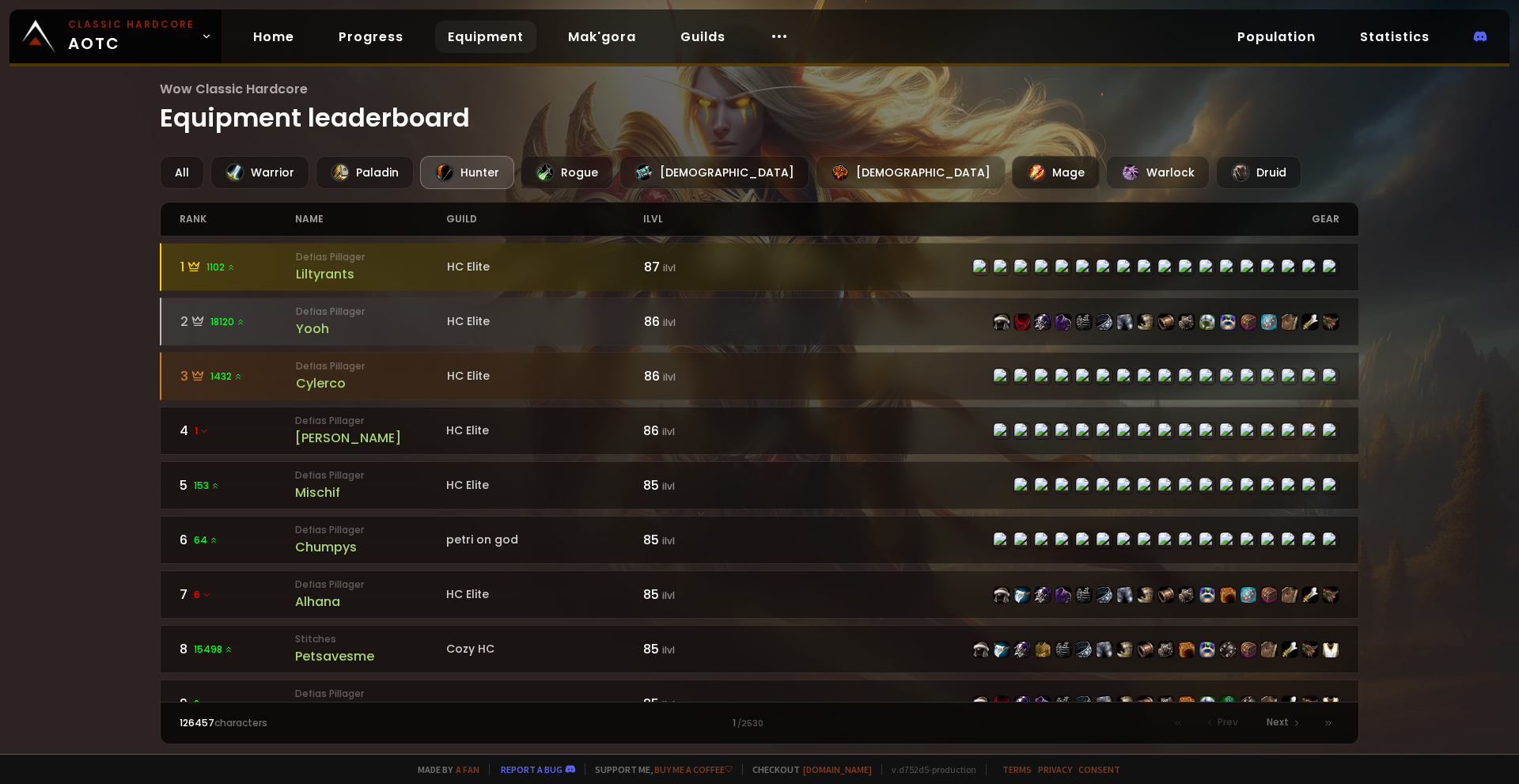
click at [1027, 172] on div at bounding box center [1036, 172] width 19 height 19
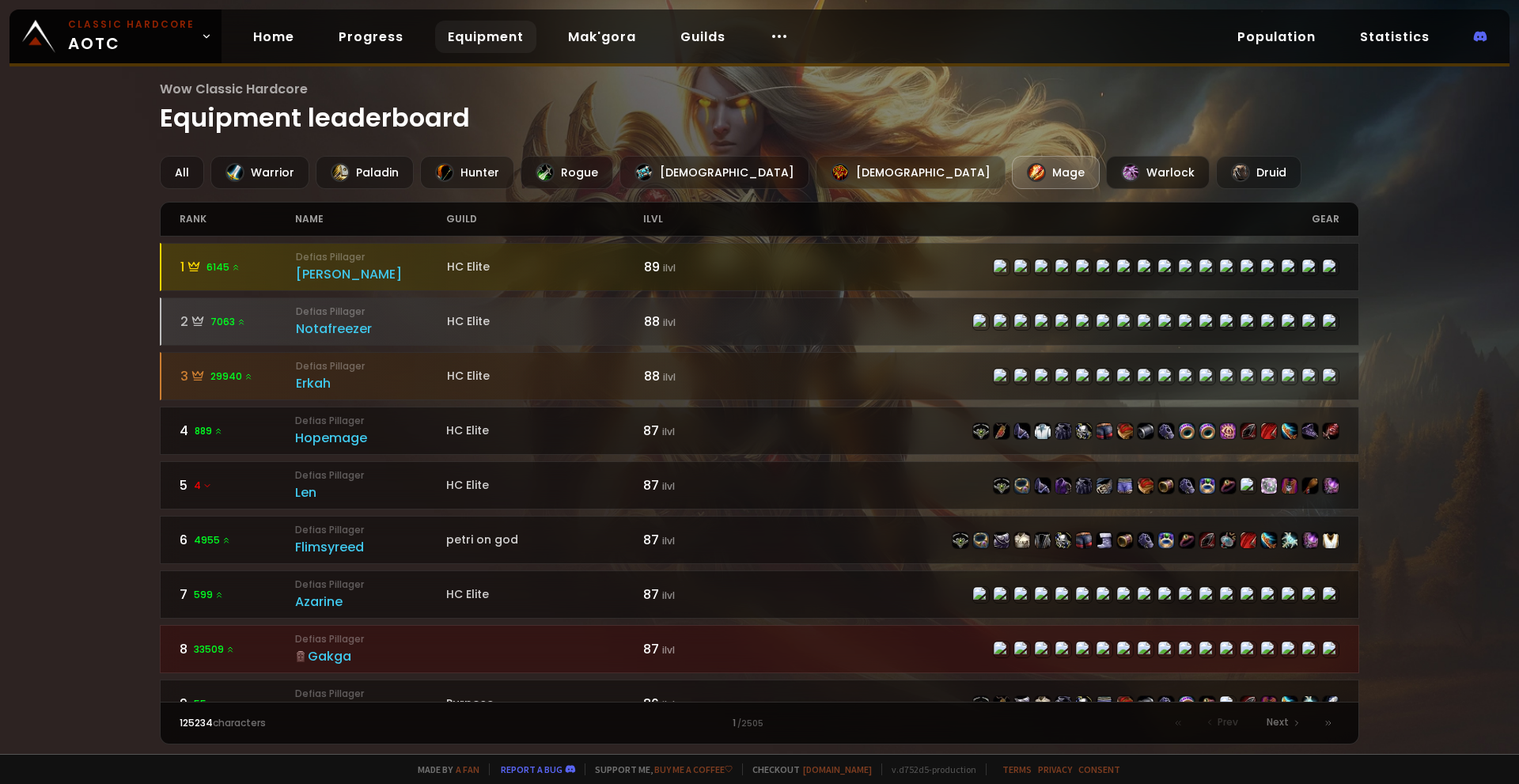
click at [1106, 172] on div "Warlock" at bounding box center [1157, 172] width 104 height 33
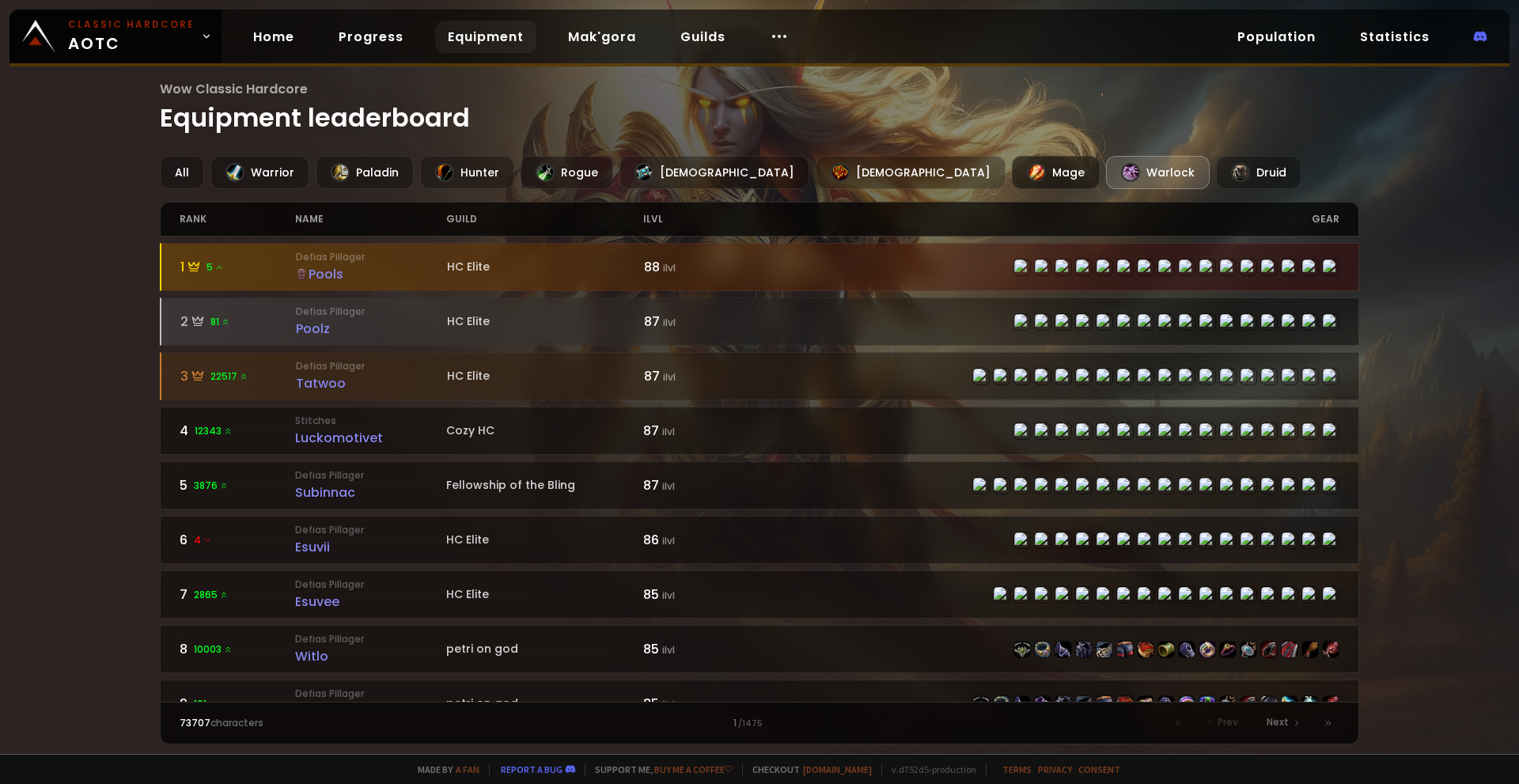
click at [1012, 172] on div "Mage" at bounding box center [1056, 172] width 88 height 33
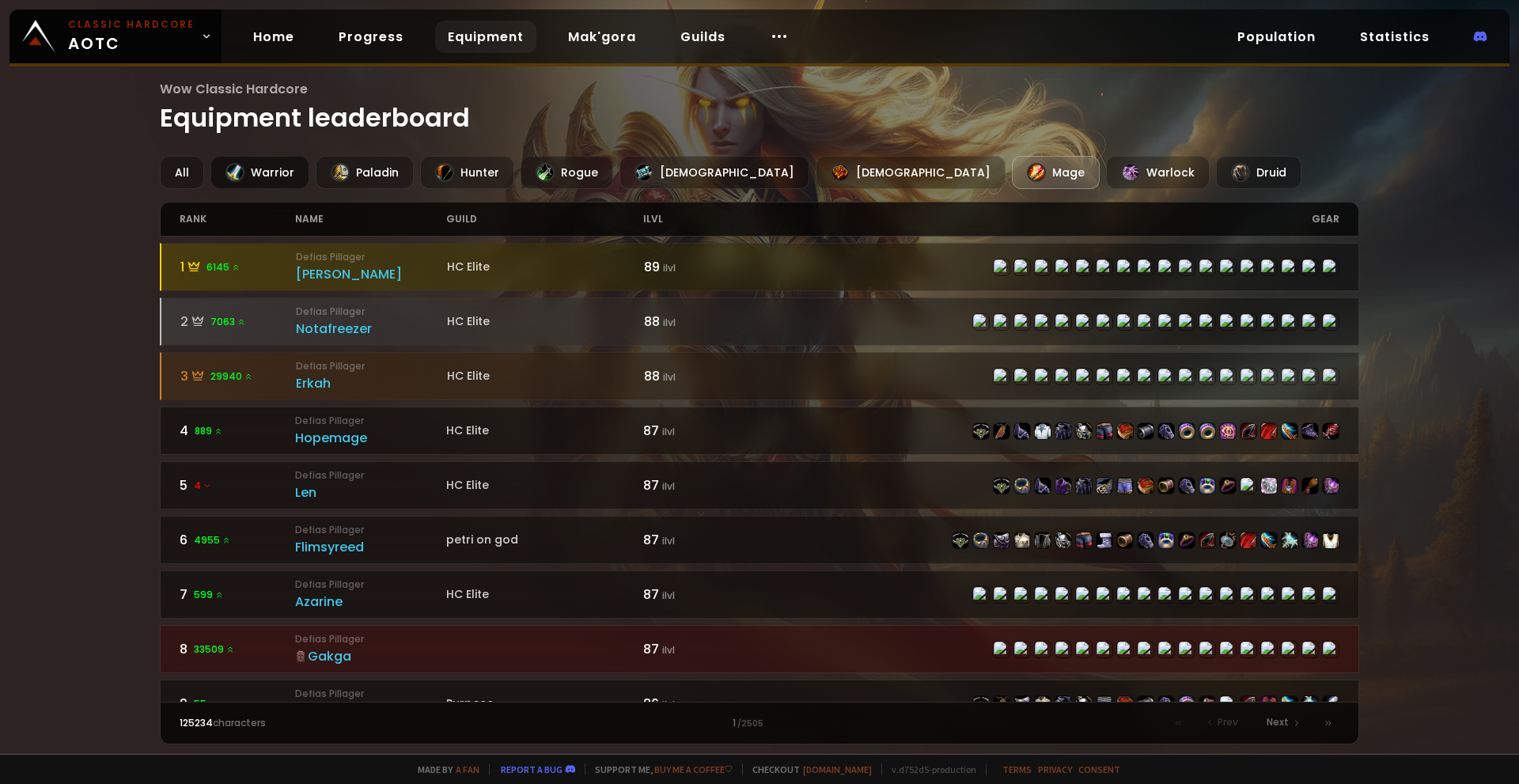
click at [273, 168] on div "Warrior" at bounding box center [260, 172] width 99 height 33
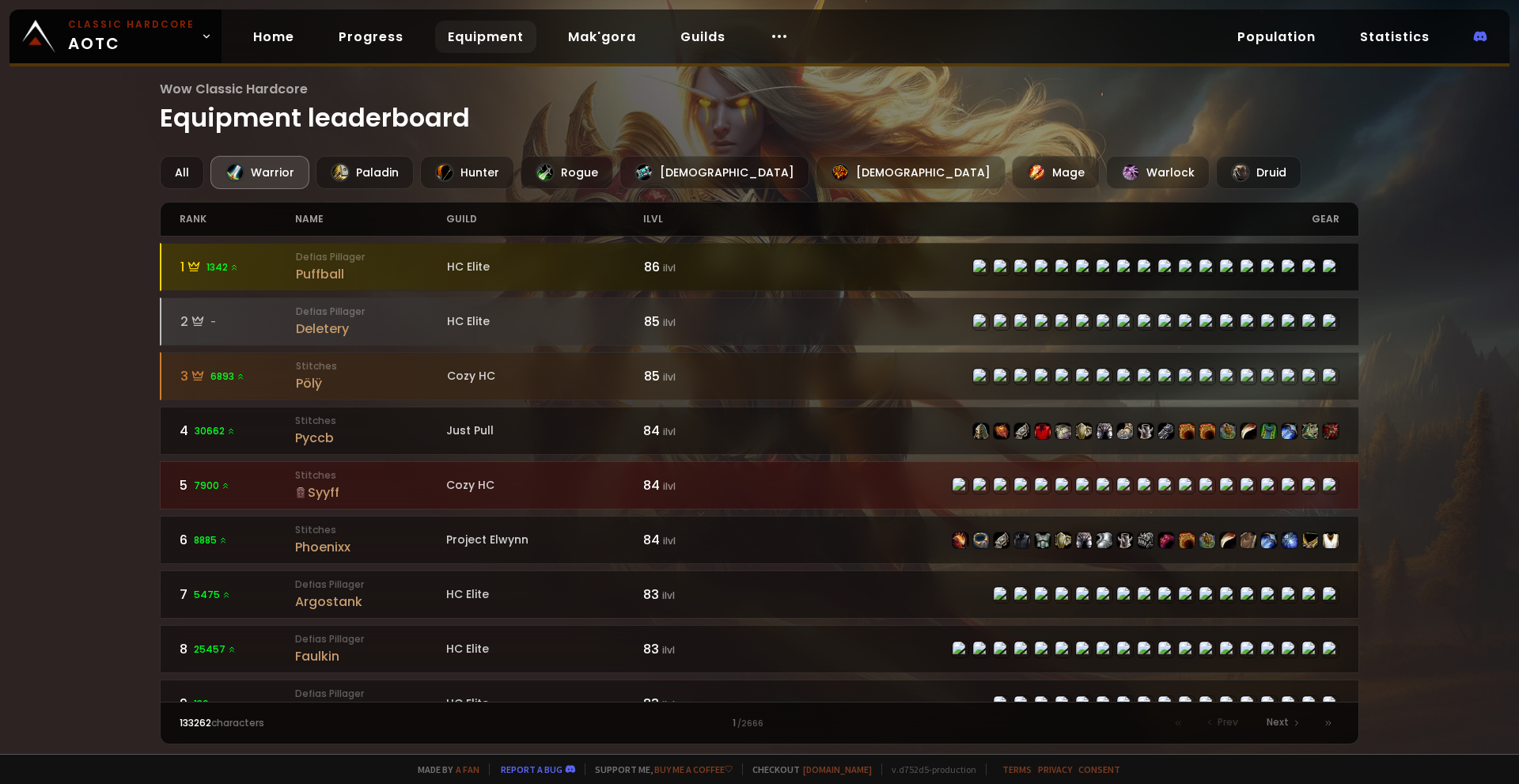
click at [565, 252] on div at bounding box center [760, 267] width 1198 height 46
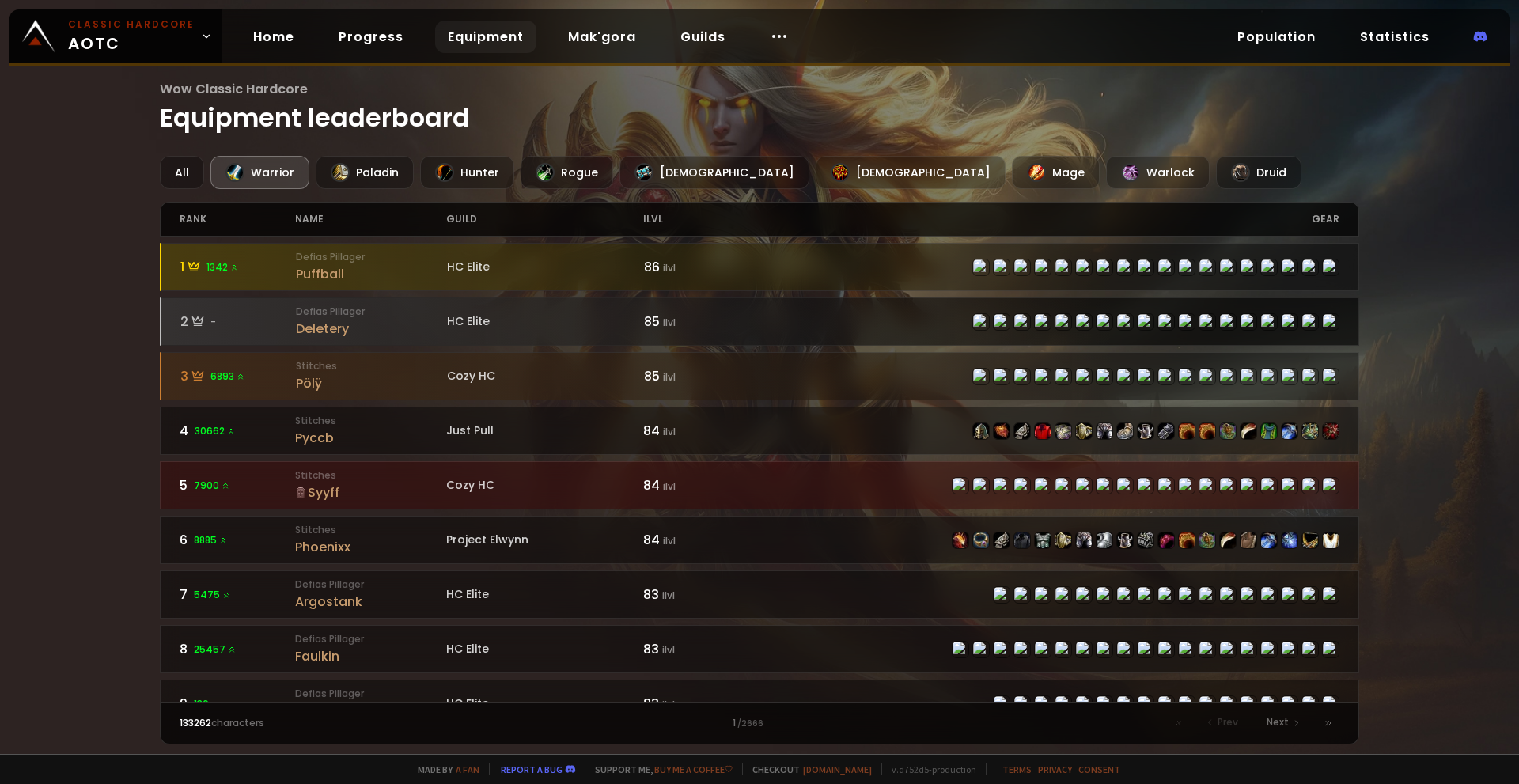
click at [546, 312] on div at bounding box center [760, 322] width 1198 height 46
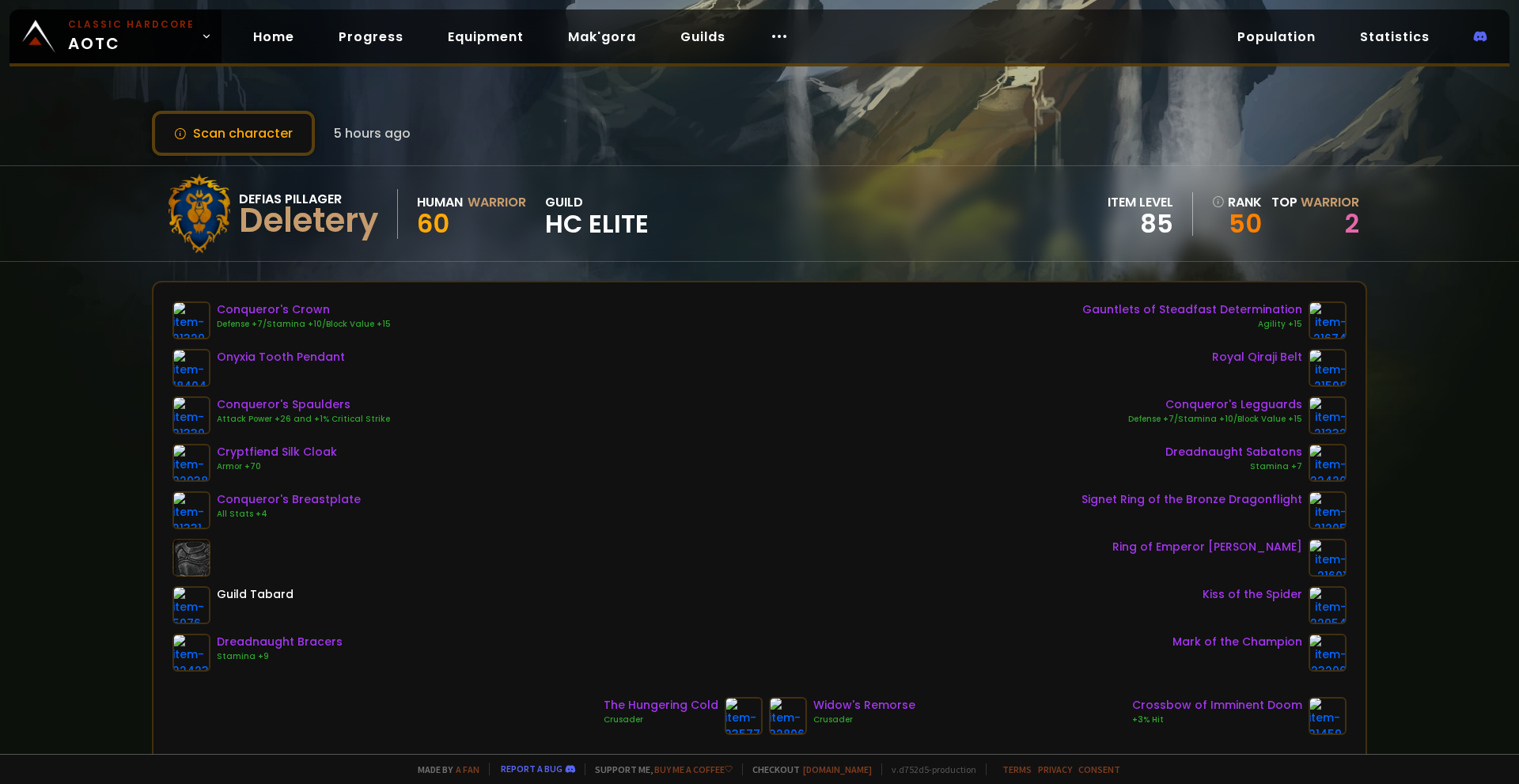
scroll to position [79, 0]
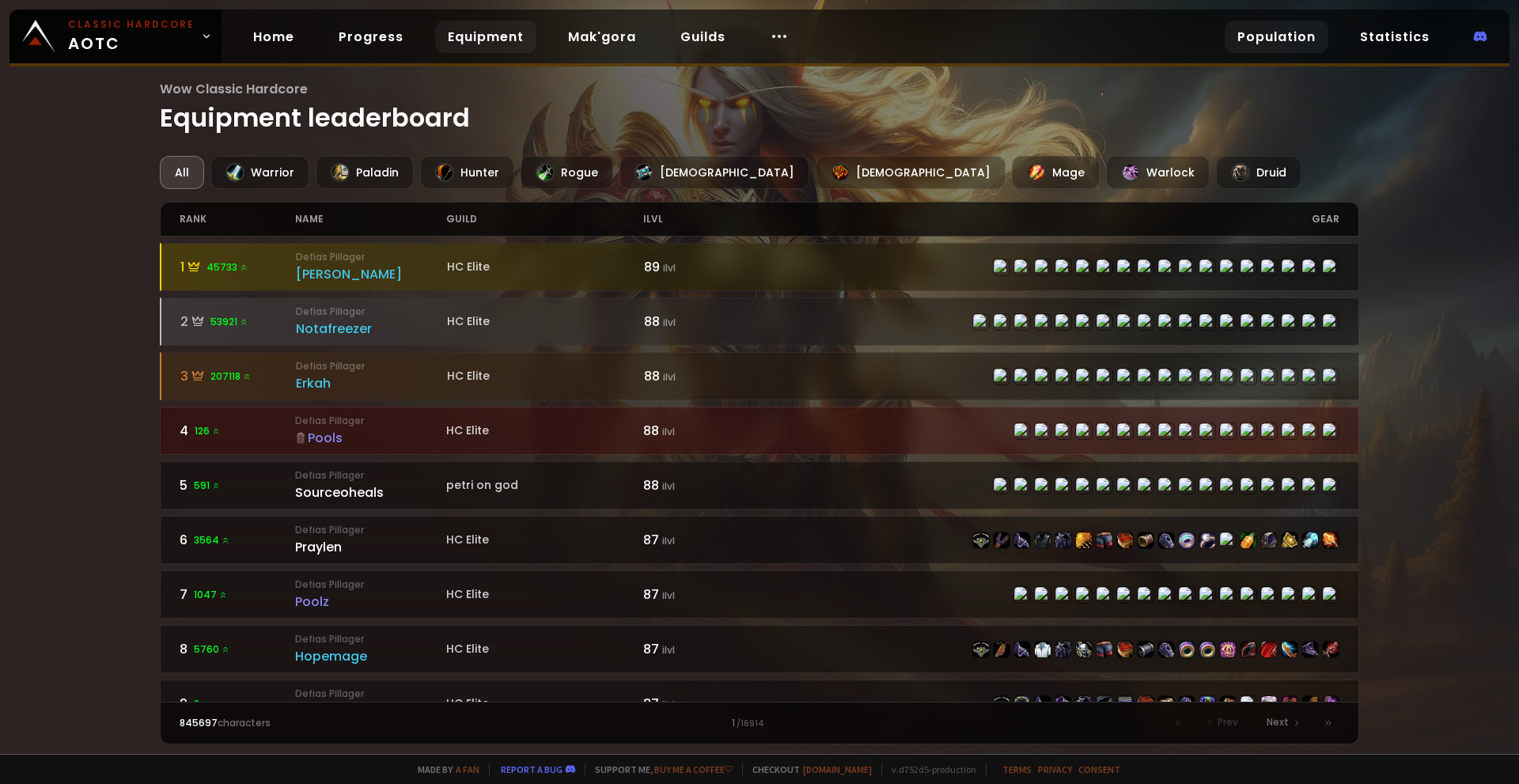
click at [1243, 34] on link "Population" at bounding box center [1276, 36] width 104 height 32
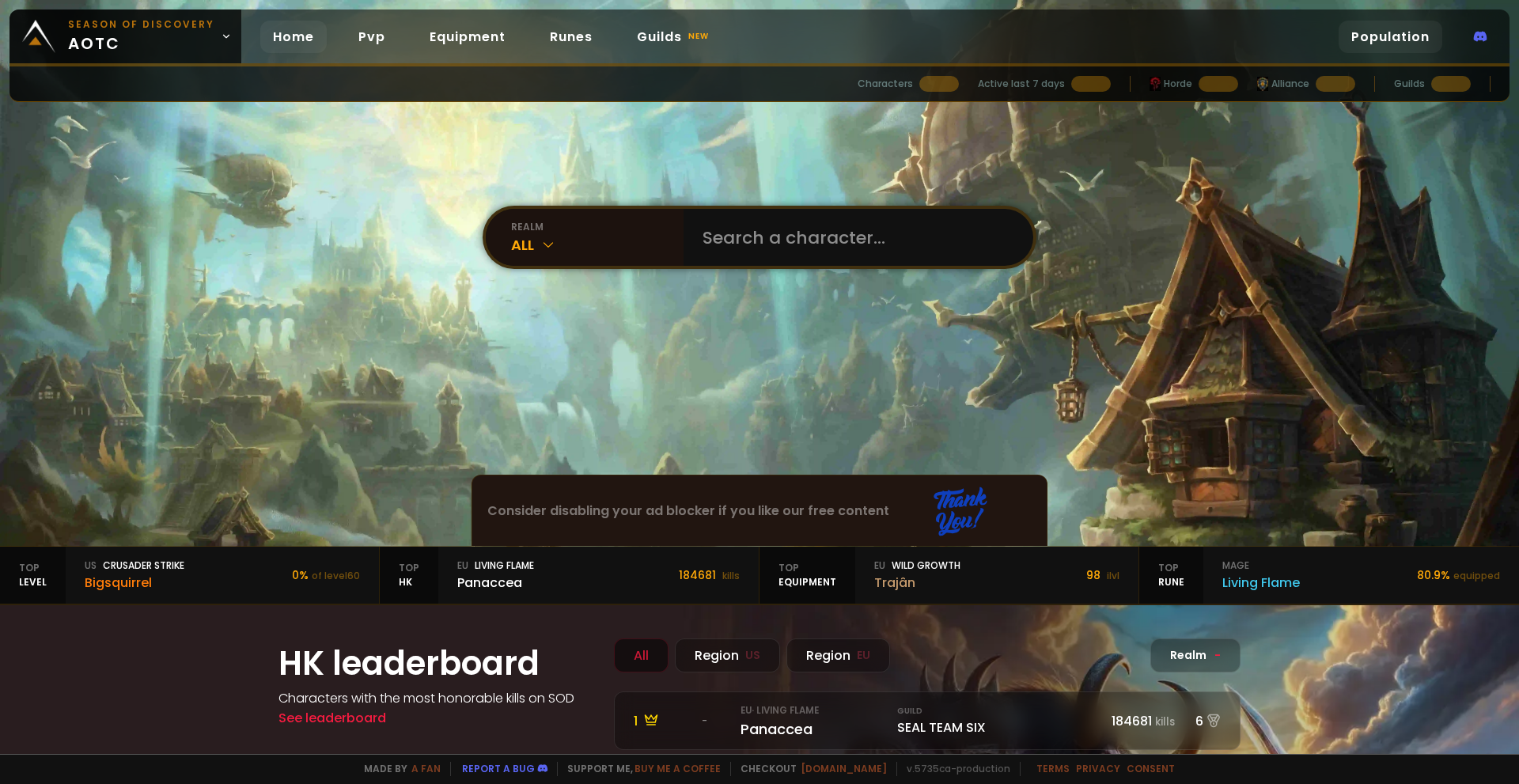
click at [1377, 41] on link "Population" at bounding box center [1390, 36] width 104 height 32
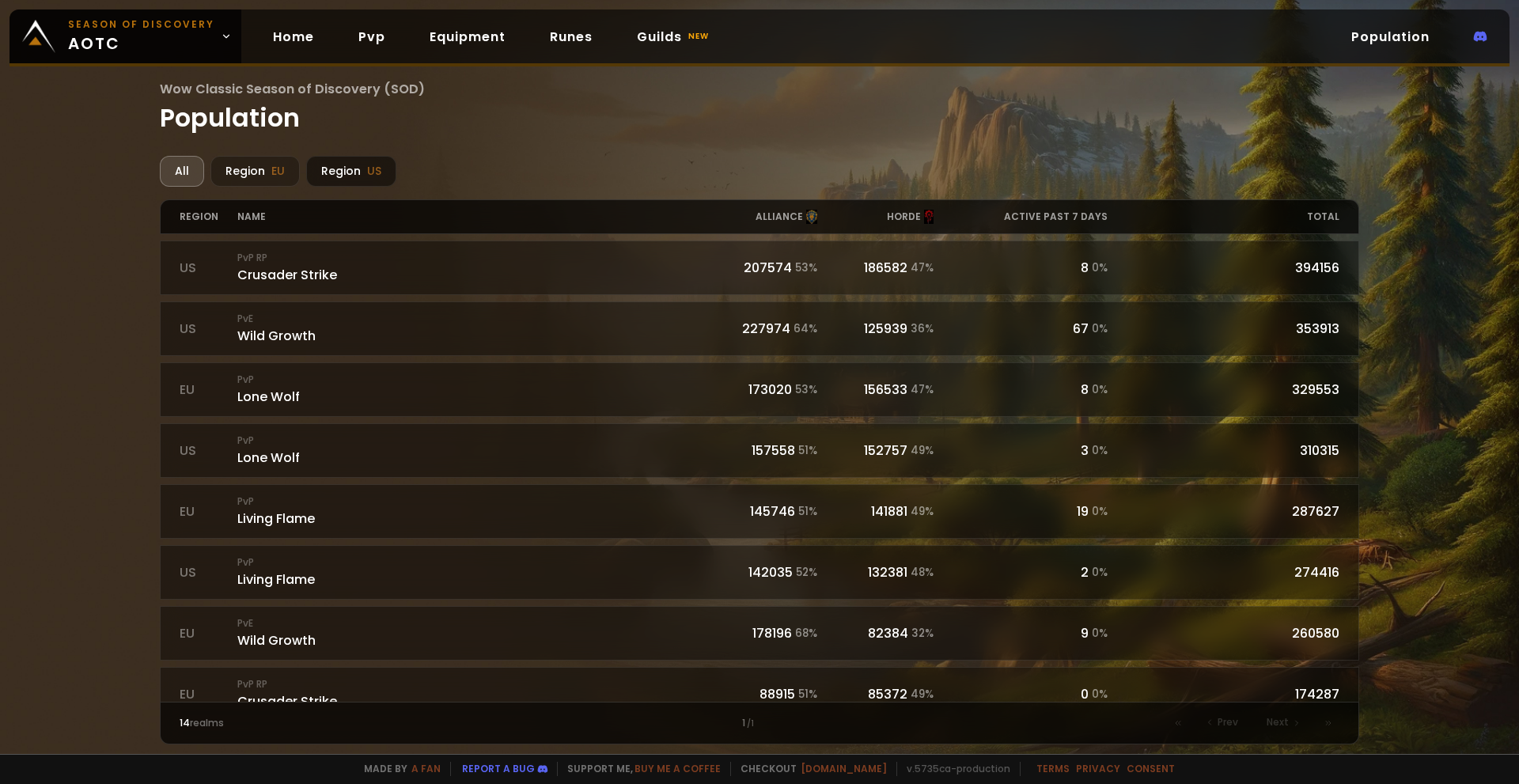
click at [371, 172] on span "US" at bounding box center [374, 172] width 14 height 17
drag, startPoint x: 1003, startPoint y: 215, endPoint x: 1142, endPoint y: 224, distance: 139.3
click at [1142, 224] on div "region name alliance horde active past 7 days total" at bounding box center [760, 217] width 1201 height 35
click at [1143, 223] on div "total" at bounding box center [1224, 216] width 232 height 33
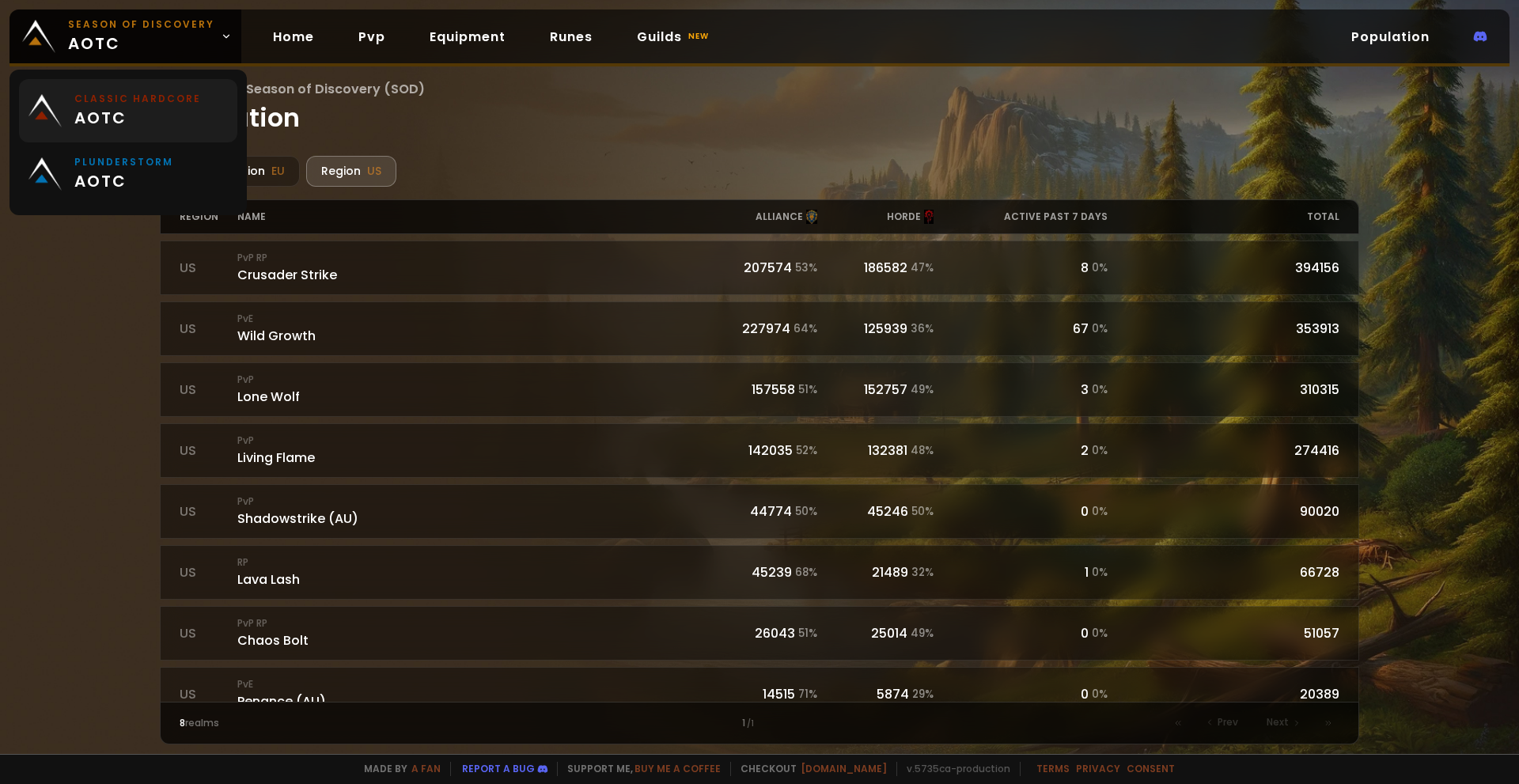
click at [167, 89] on link "Classic Hardcore aotc" at bounding box center [128, 110] width 218 height 63
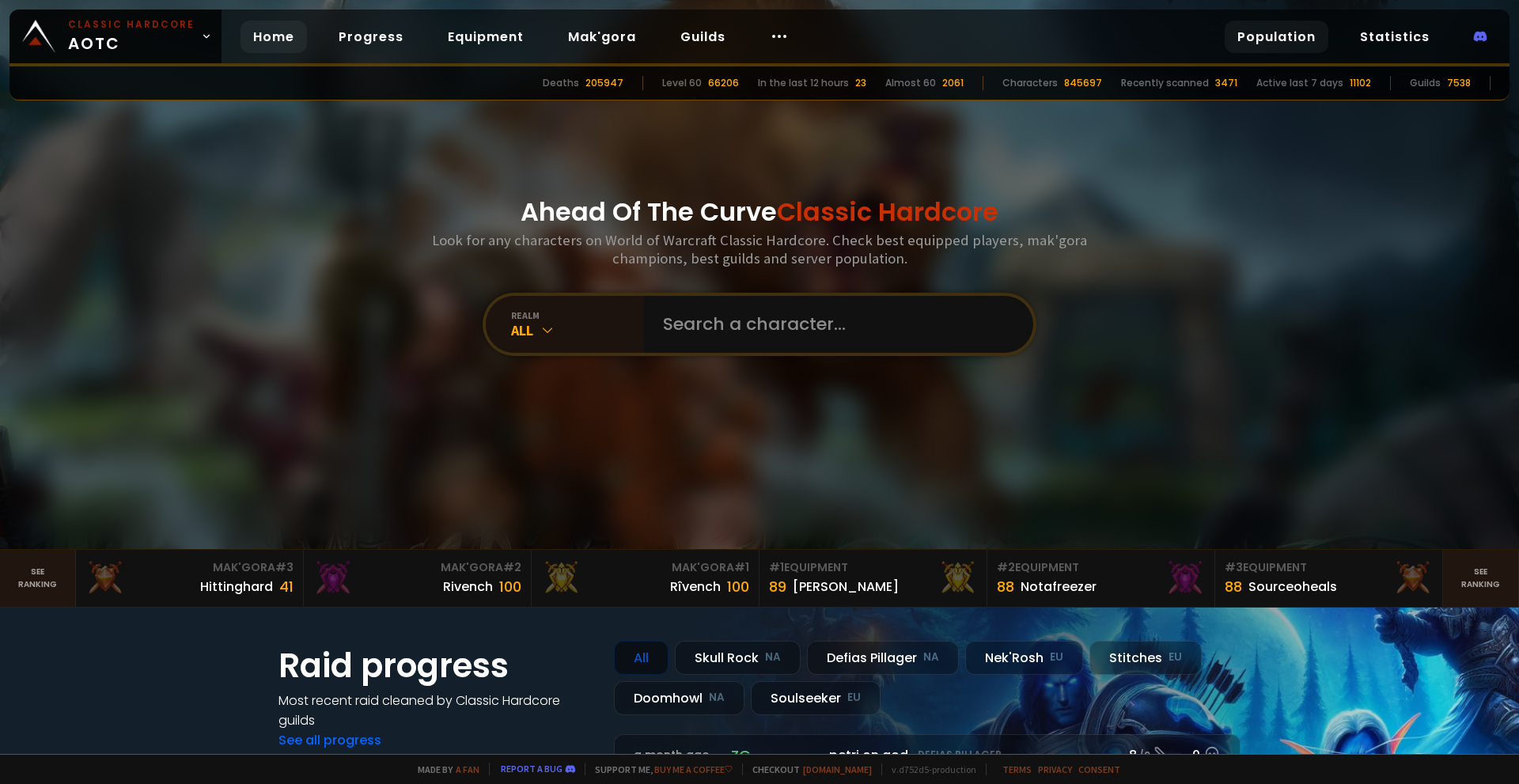
click at [1267, 37] on link "Population" at bounding box center [1276, 36] width 104 height 32
click at [1358, 43] on link "Statistics" at bounding box center [1395, 36] width 95 height 32
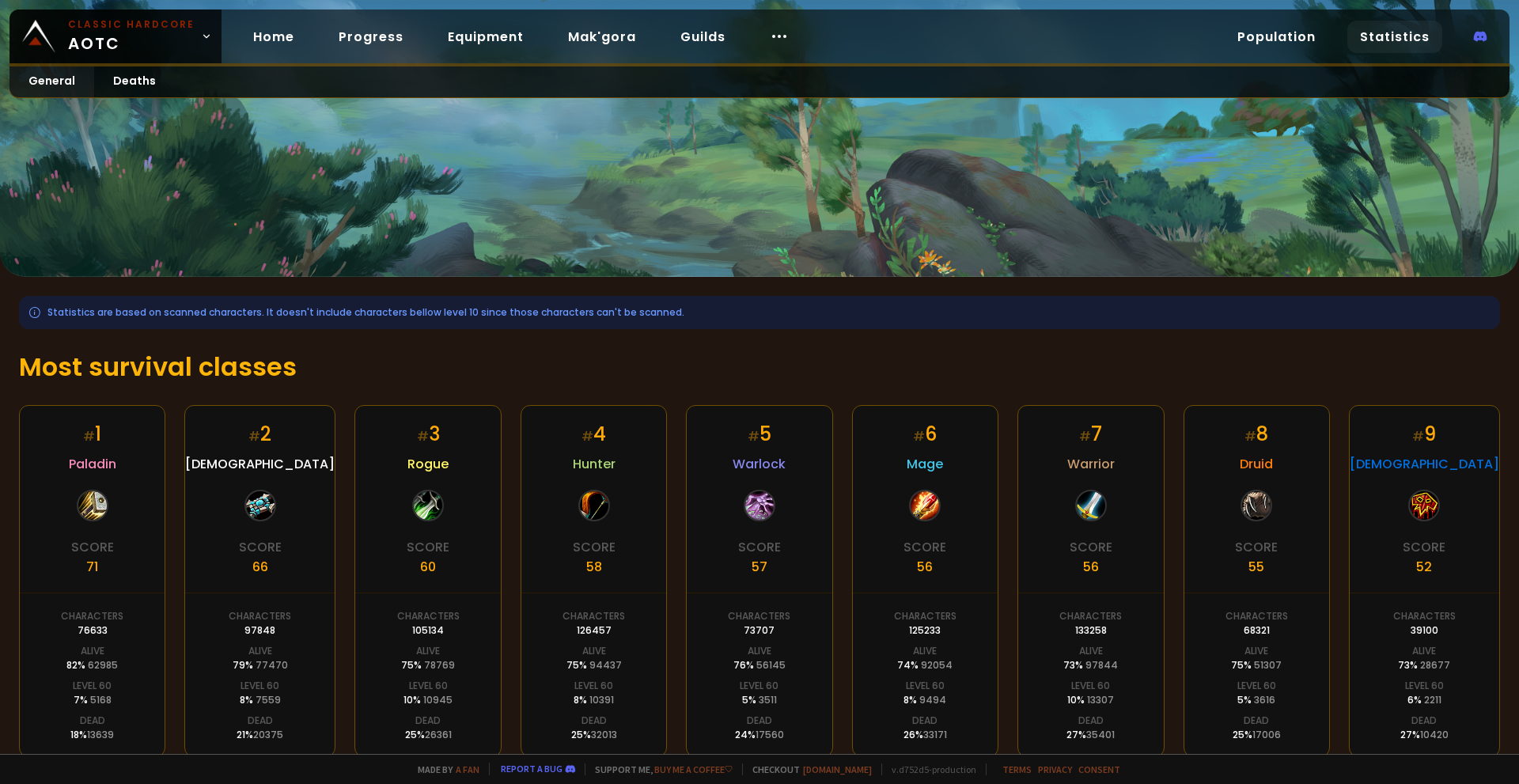
click at [1310, 17] on div "Classic Hardcore AOTC Home Progress Equipment Mak'gora Guilds Population Statis…" at bounding box center [760, 37] width 1501 height 57
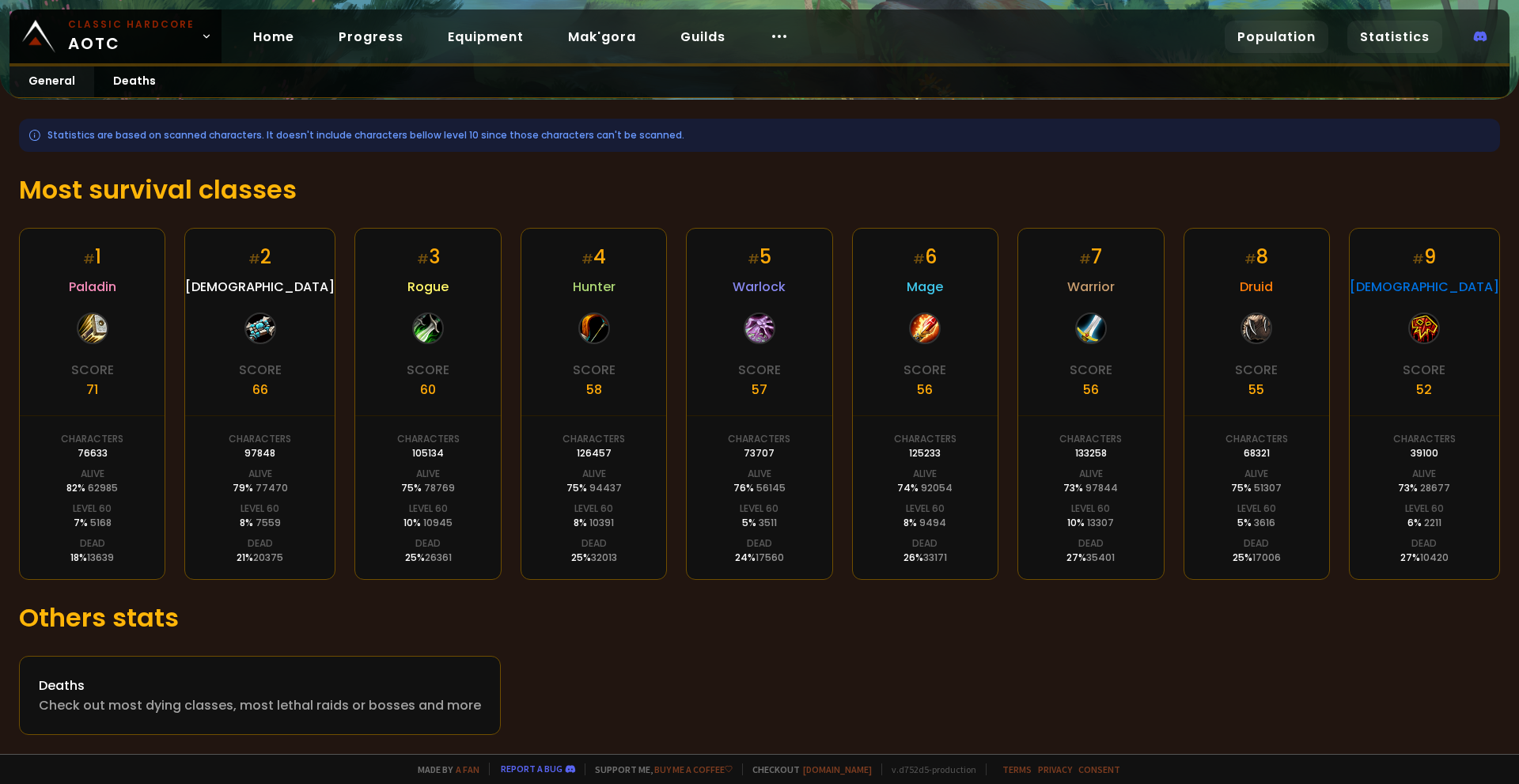
click at [1269, 46] on link "Population" at bounding box center [1276, 36] width 104 height 32
